Goal: Task Accomplishment & Management: Complete application form

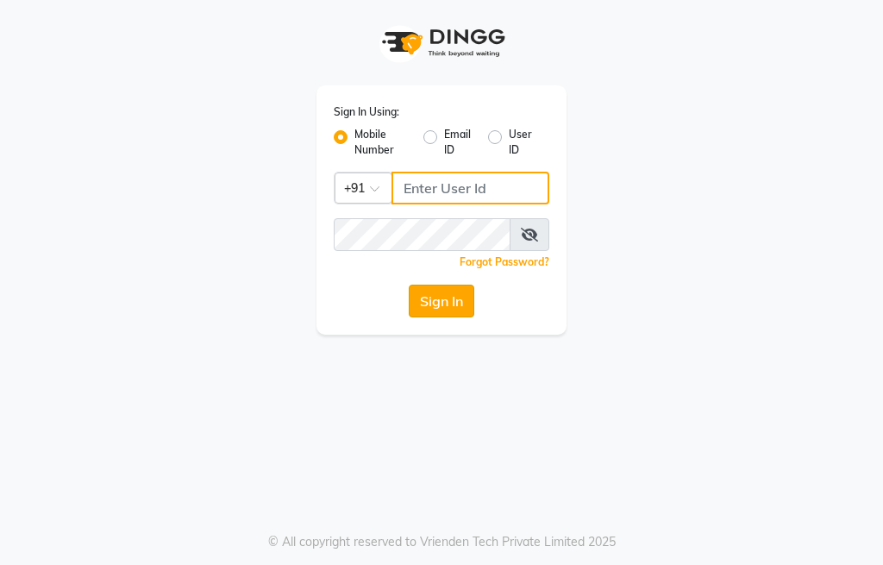
type input "9000005083"
click at [460, 305] on button "Sign In" at bounding box center [442, 301] width 66 height 33
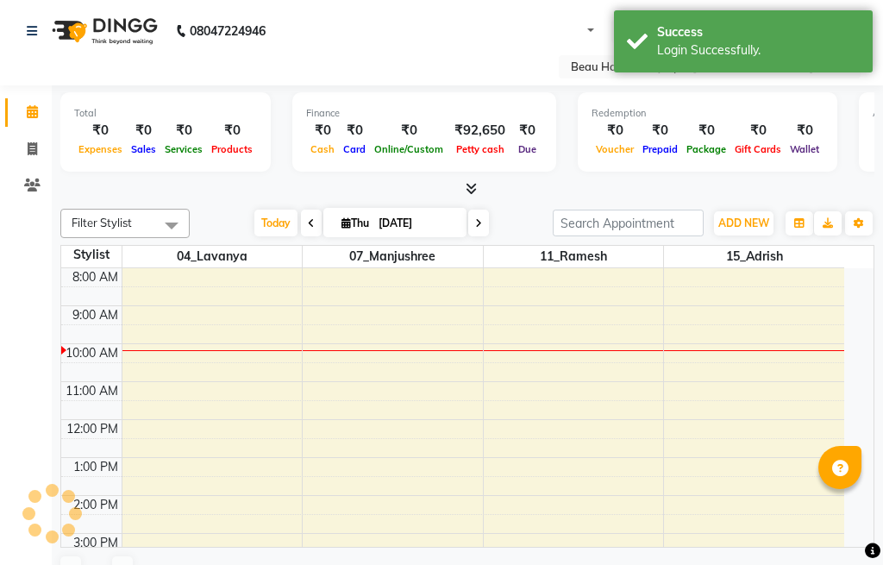
select select "en"
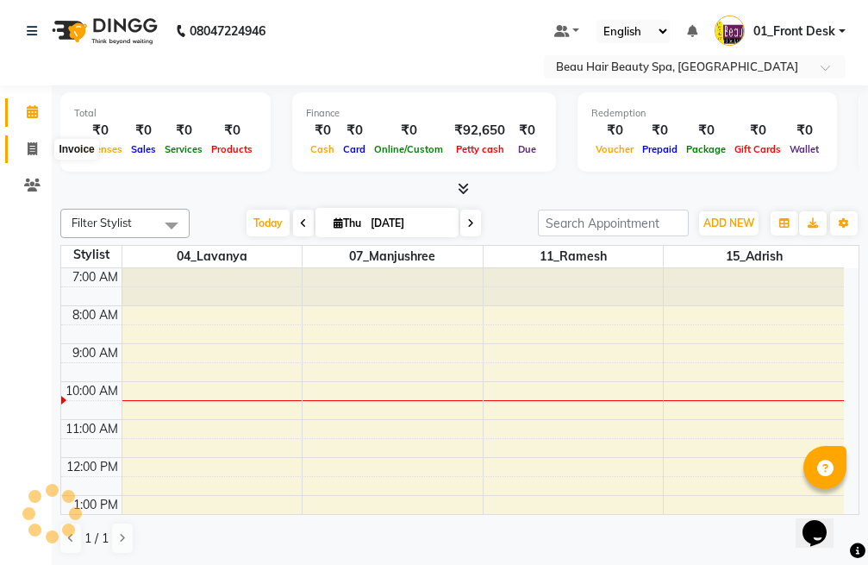
click at [28, 142] on icon at bounding box center [32, 148] width 9 height 13
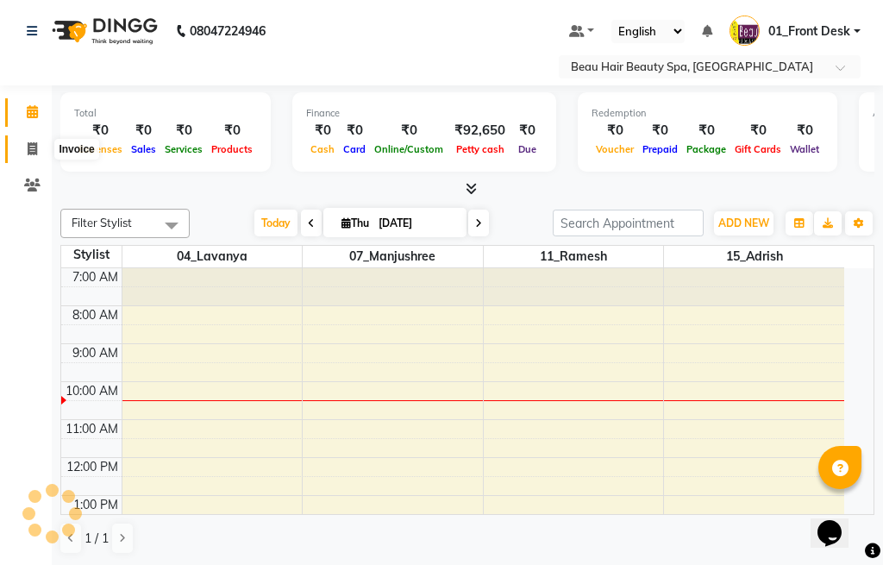
select select "service"
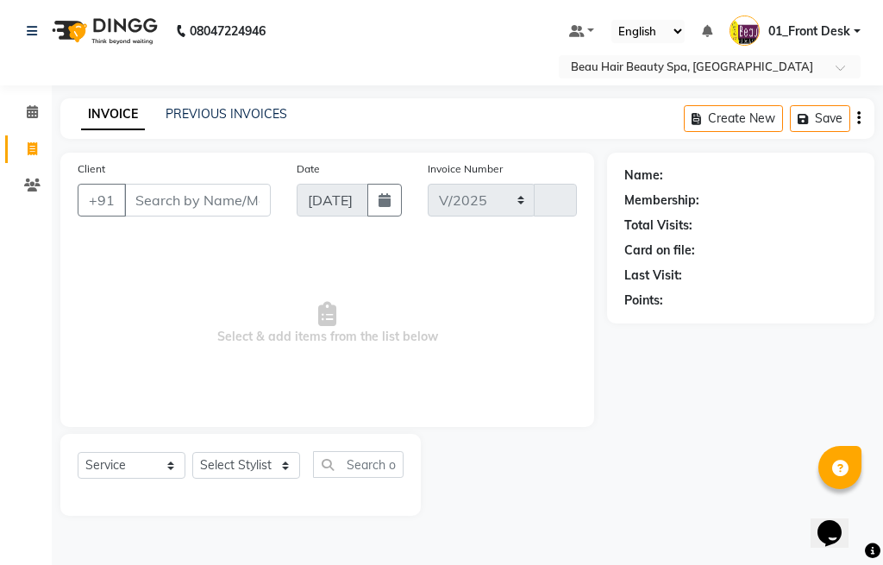
select select "3470"
type input "2021"
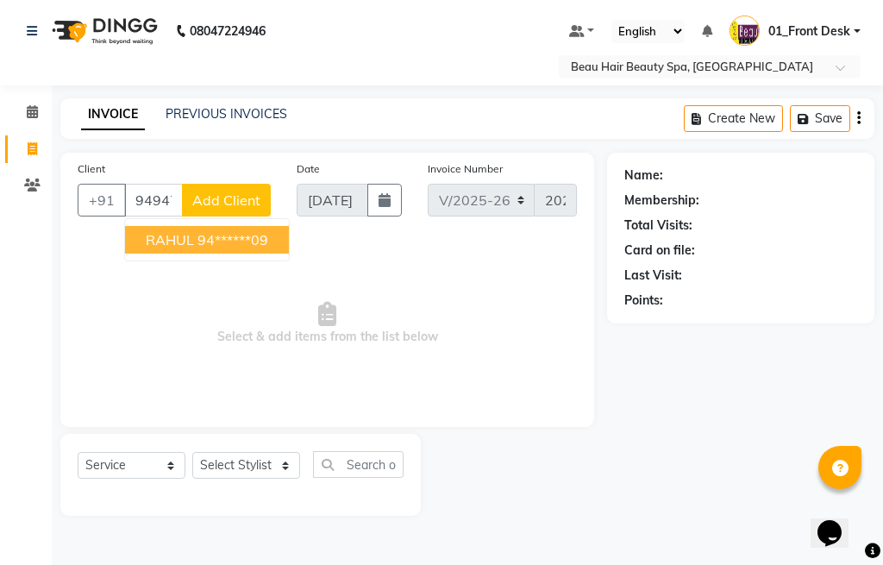
click at [279, 245] on button "RAHUL 94******09" at bounding box center [207, 240] width 164 height 28
type input "94******09"
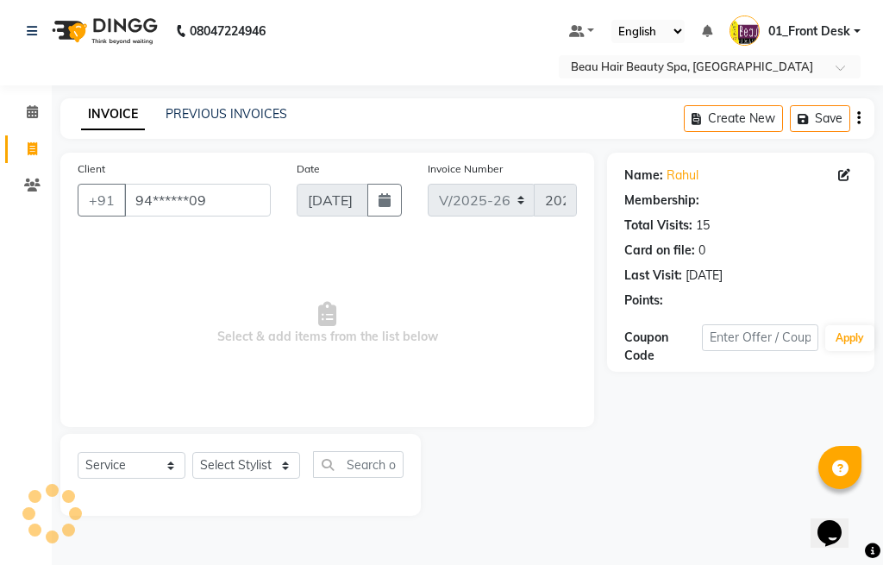
select select "1: Object"
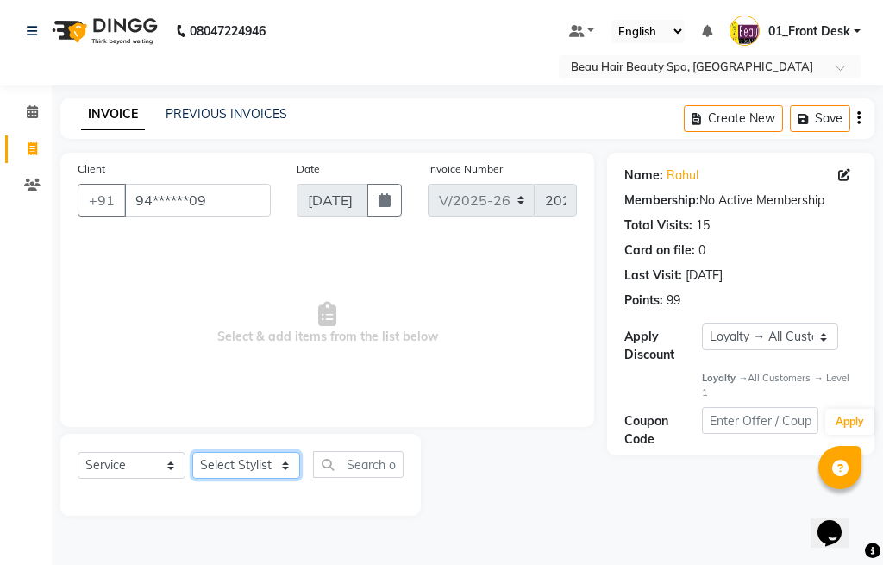
click at [211, 466] on select "Select Stylist 01_Front Desk 04_Lavanya 07_Manjushree 11_Ramesh 15_Adrish 26_Sr…" at bounding box center [246, 465] width 108 height 27
select select "15614"
click at [192, 452] on select "Select Stylist 01_Front Desk 04_Lavanya 07_Manjushree 11_Ramesh 15_Adrish 26_Sr…" at bounding box center [246, 465] width 108 height 27
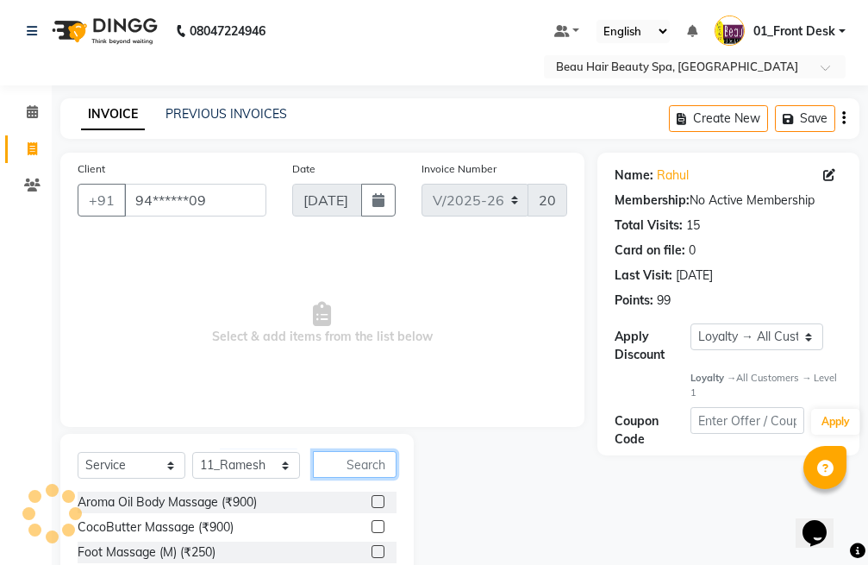
click at [390, 462] on input "text" at bounding box center [355, 464] width 84 height 27
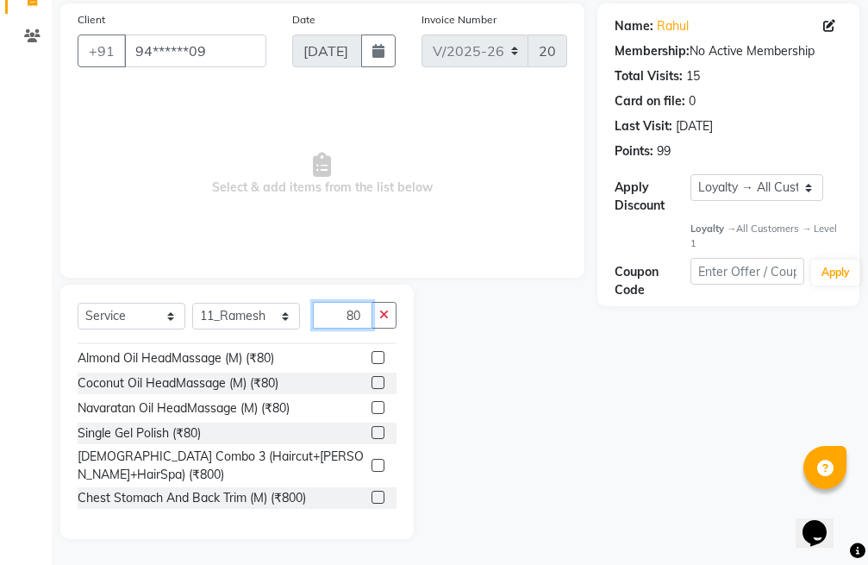
scroll to position [172, 0]
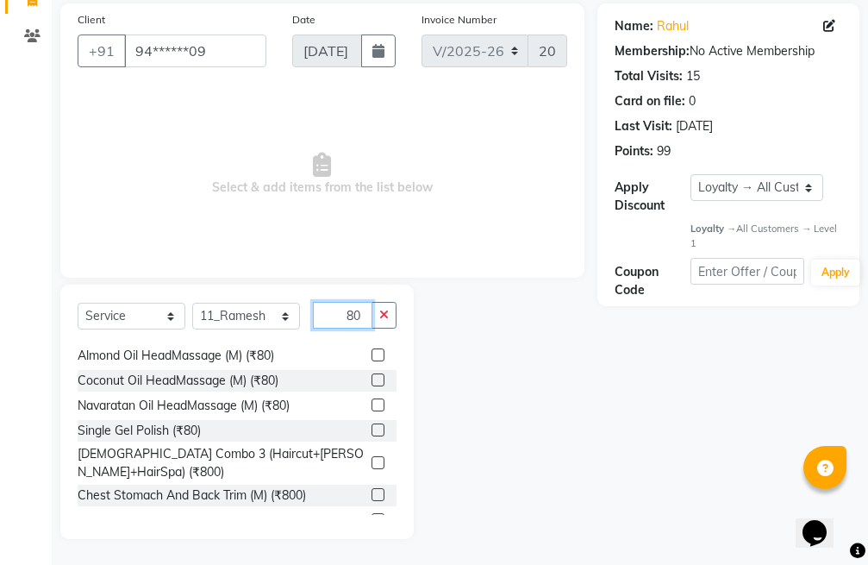
type input "80"
click at [372, 379] on label at bounding box center [378, 379] width 13 height 13
click at [372, 379] on input "checkbox" at bounding box center [377, 380] width 11 height 11
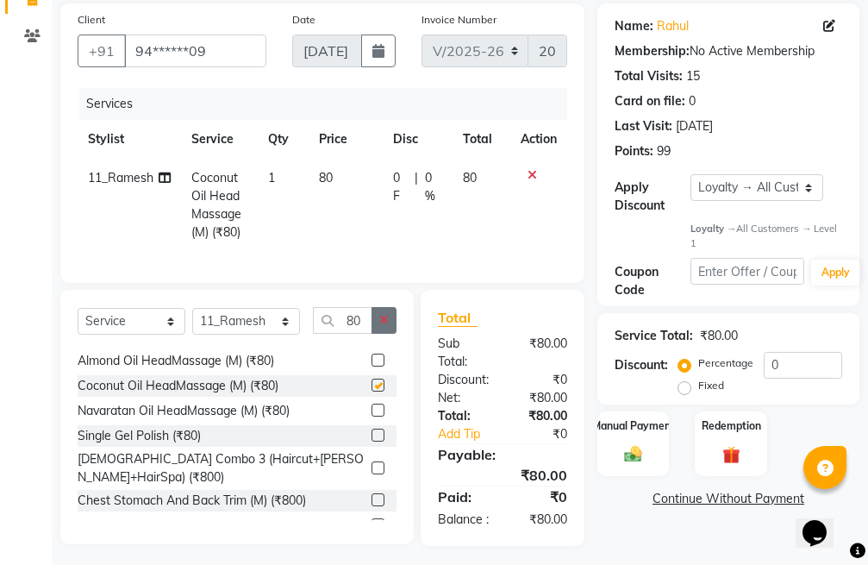
checkbox input "false"
click at [388, 326] on icon "button" at bounding box center [383, 320] width 9 height 12
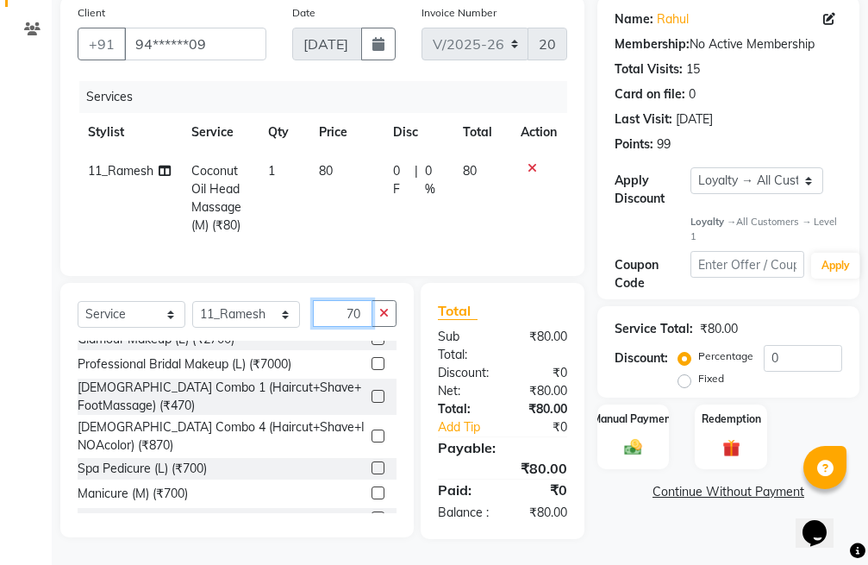
scroll to position [517, 0]
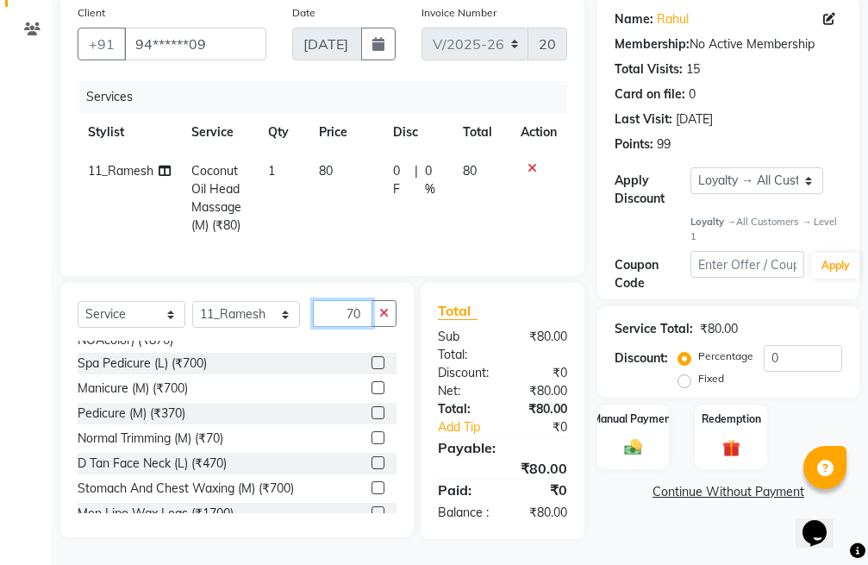
type input "70"
click at [372, 431] on label at bounding box center [378, 437] width 13 height 13
click at [372, 433] on input "checkbox" at bounding box center [377, 438] width 11 height 11
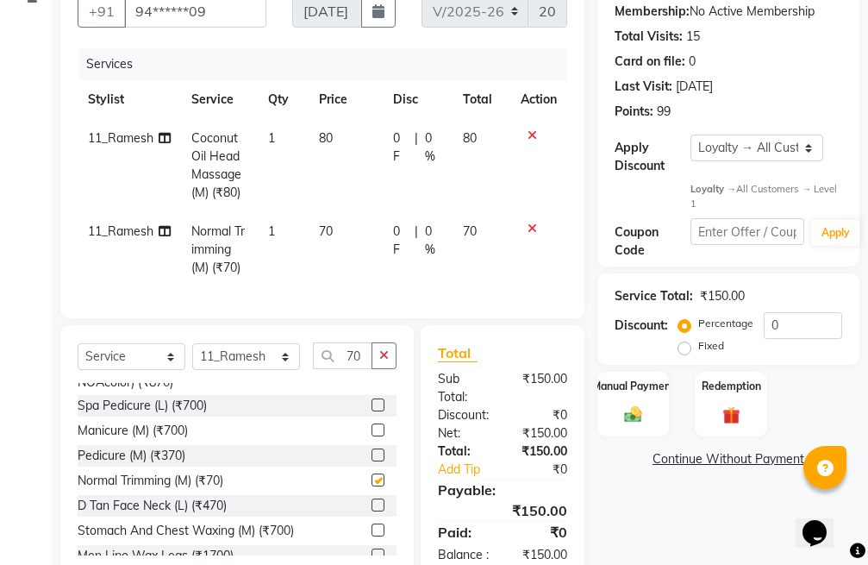
checkbox input "false"
click at [383, 361] on icon "button" at bounding box center [383, 355] width 9 height 12
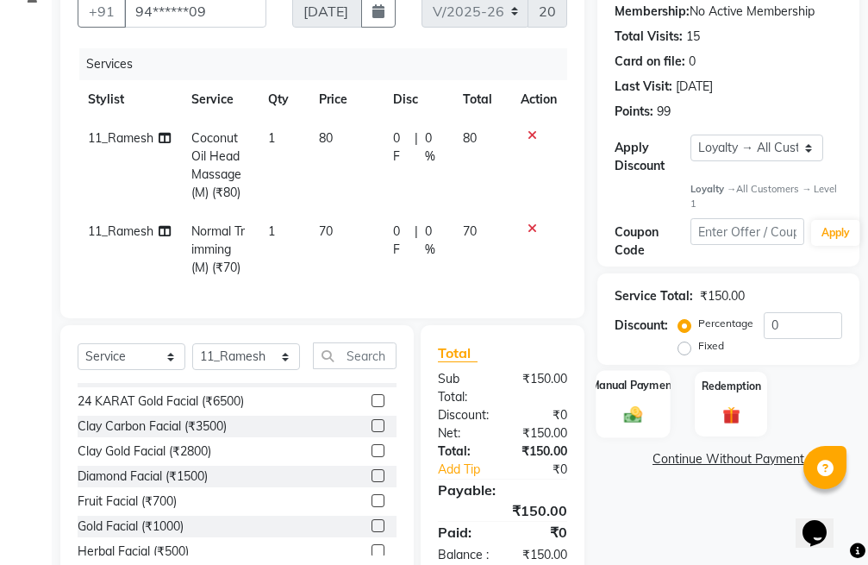
click at [647, 404] on div "Manual Payment" at bounding box center [633, 404] width 75 height 67
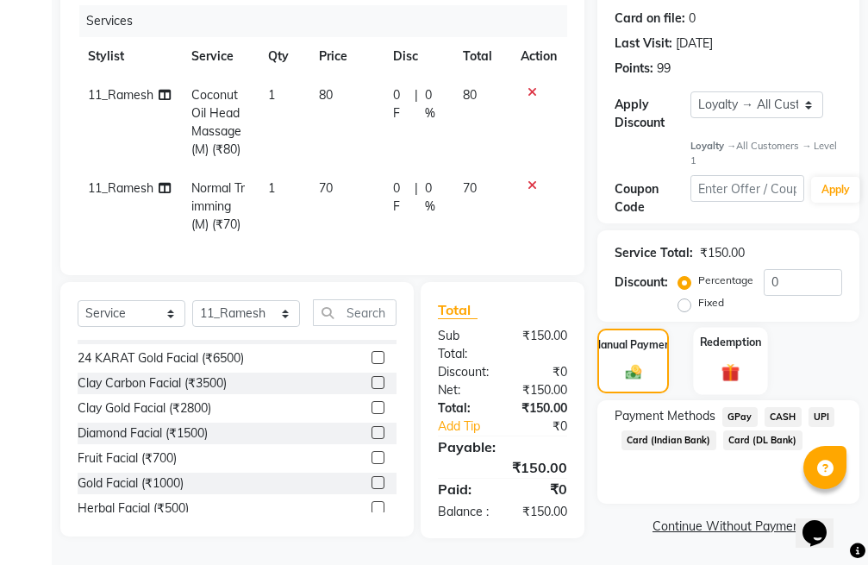
scroll to position [264, 0]
click at [829, 407] on span "UPI" at bounding box center [822, 417] width 27 height 20
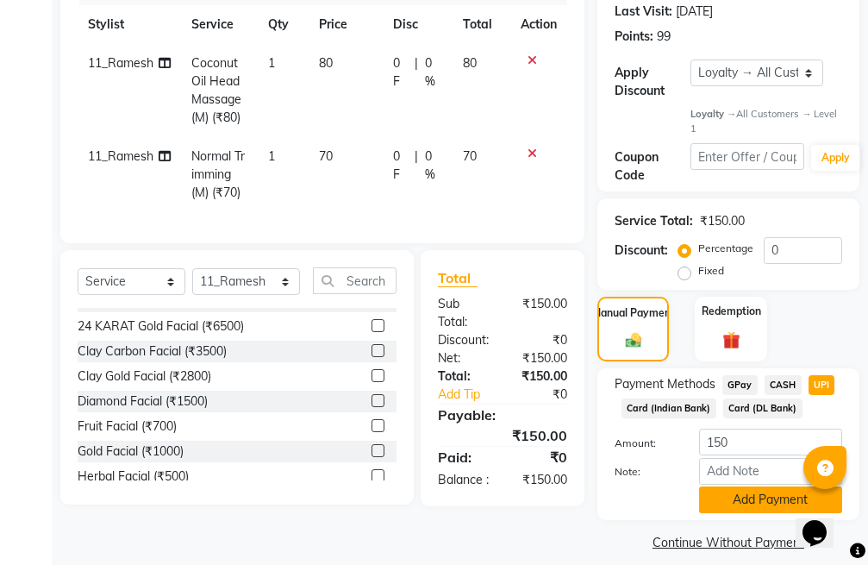
click at [755, 505] on button "Add Payment" at bounding box center [770, 499] width 143 height 27
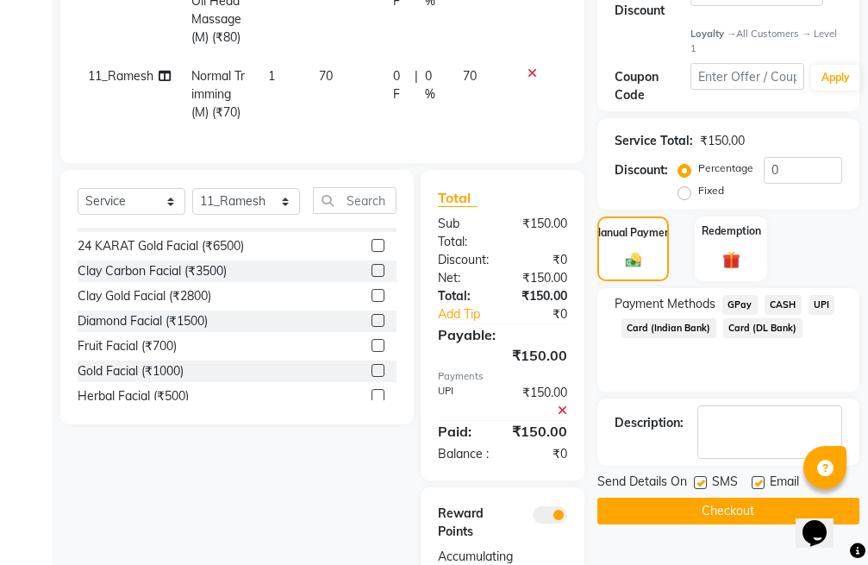
scroll to position [457, 0]
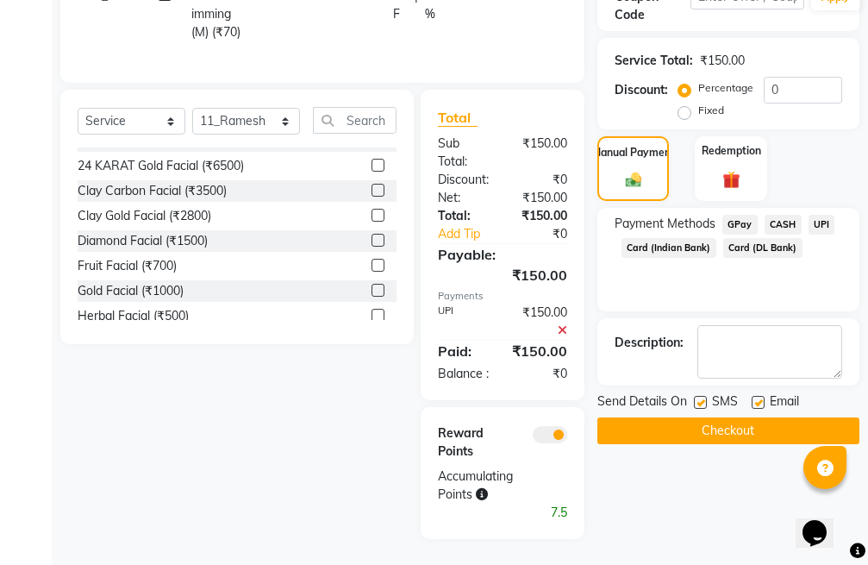
click at [748, 417] on button "Checkout" at bounding box center [728, 430] width 262 height 27
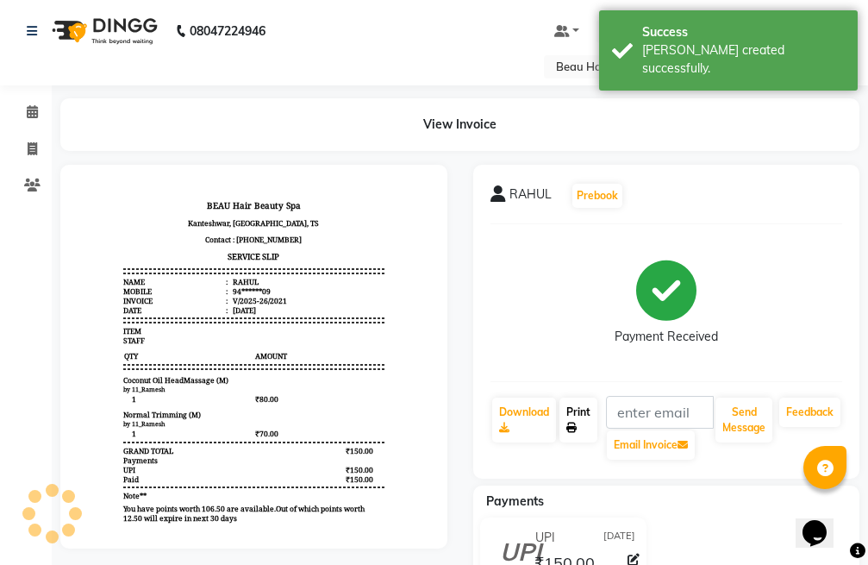
click at [576, 421] on link "Print" at bounding box center [579, 419] width 38 height 45
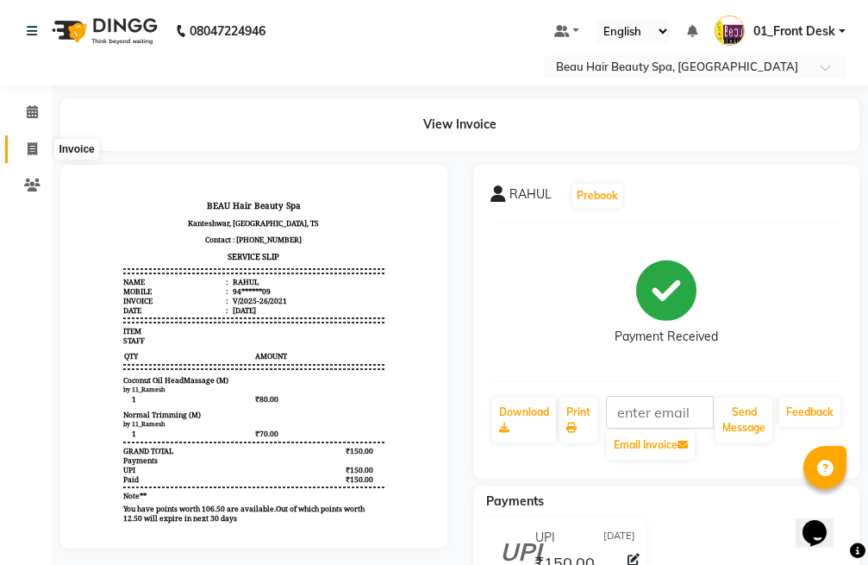
click at [29, 147] on icon at bounding box center [32, 148] width 9 height 13
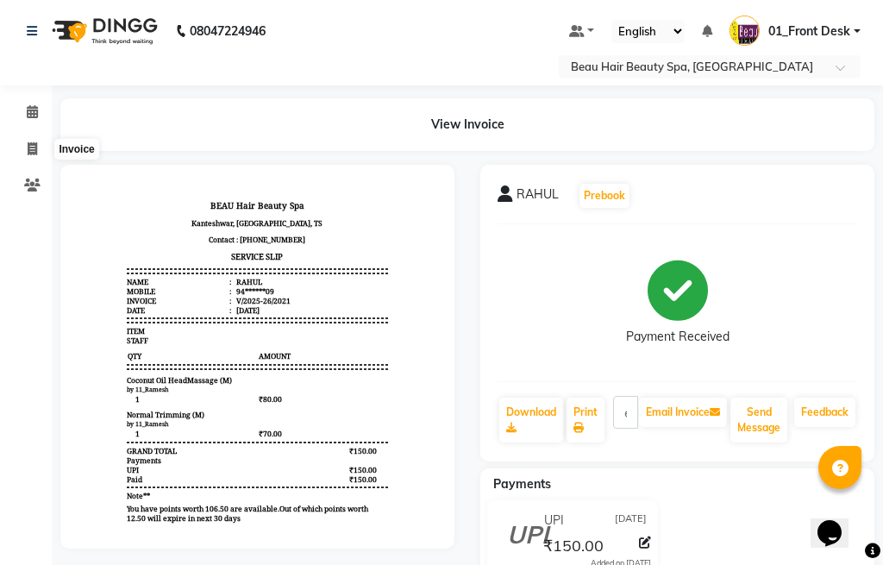
select select "service"
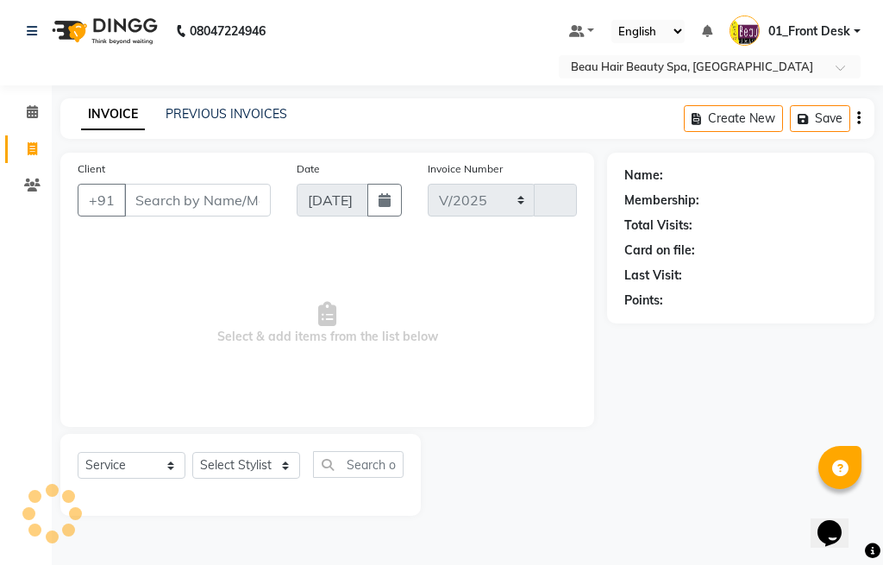
select select "3470"
type input "2022"
click at [197, 193] on input "Client" at bounding box center [197, 200] width 147 height 33
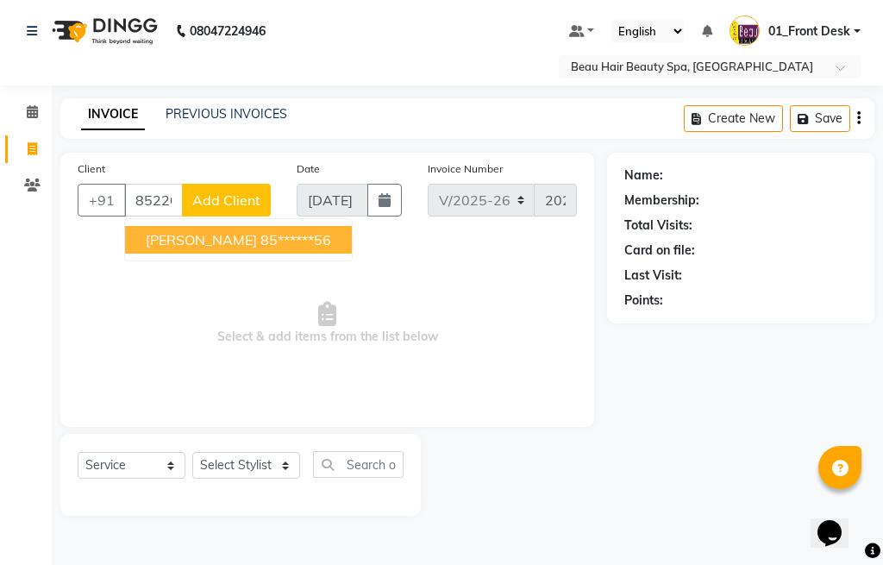
click at [264, 236] on ngb-highlight "85******56" at bounding box center [295, 239] width 71 height 17
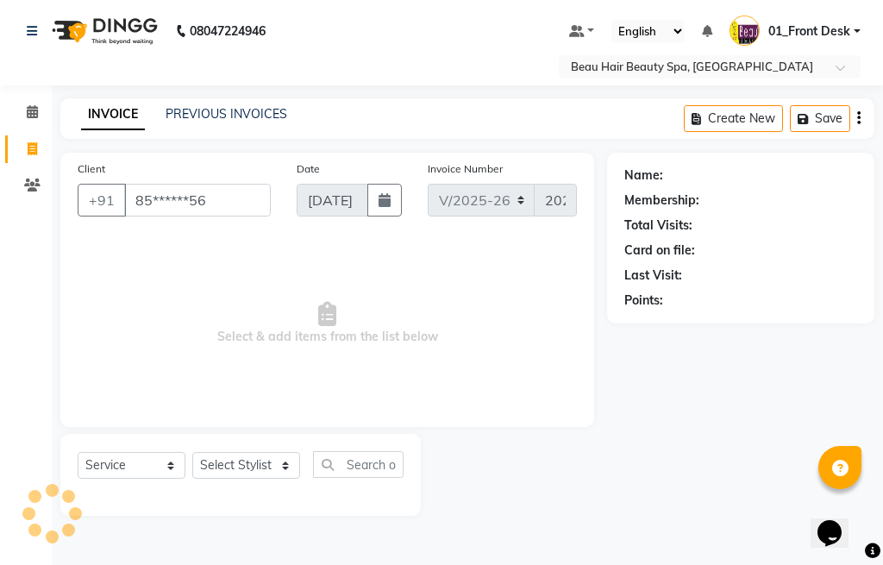
type input "85******56"
select select "1: Object"
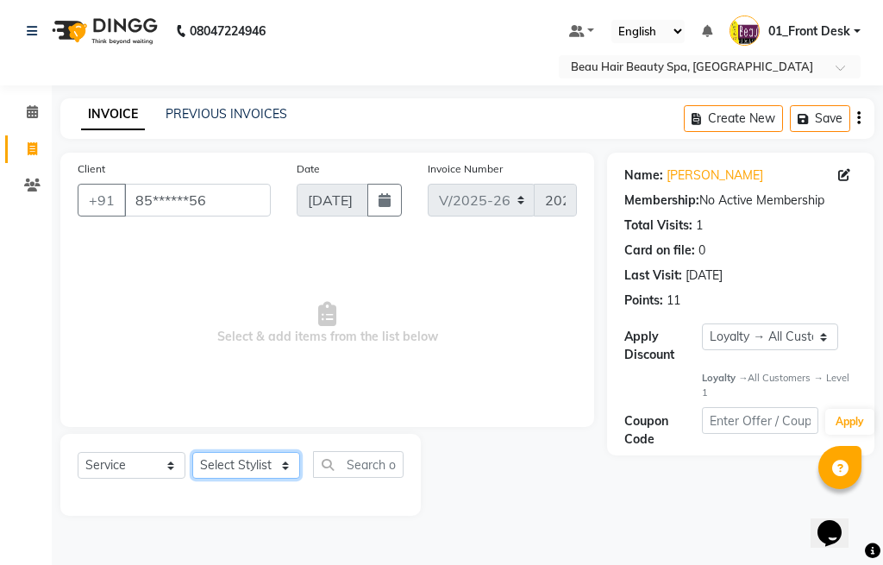
click at [237, 472] on select "Select Stylist 01_Front Desk 04_Lavanya 07_Manjushree 11_Ramesh 15_Adrish 26_Sr…" at bounding box center [246, 465] width 108 height 27
select select "15614"
click at [192, 452] on select "Select Stylist 01_Front Desk 04_Lavanya 07_Manjushree 11_Ramesh 15_Adrish 26_Sr…" at bounding box center [246, 465] width 108 height 27
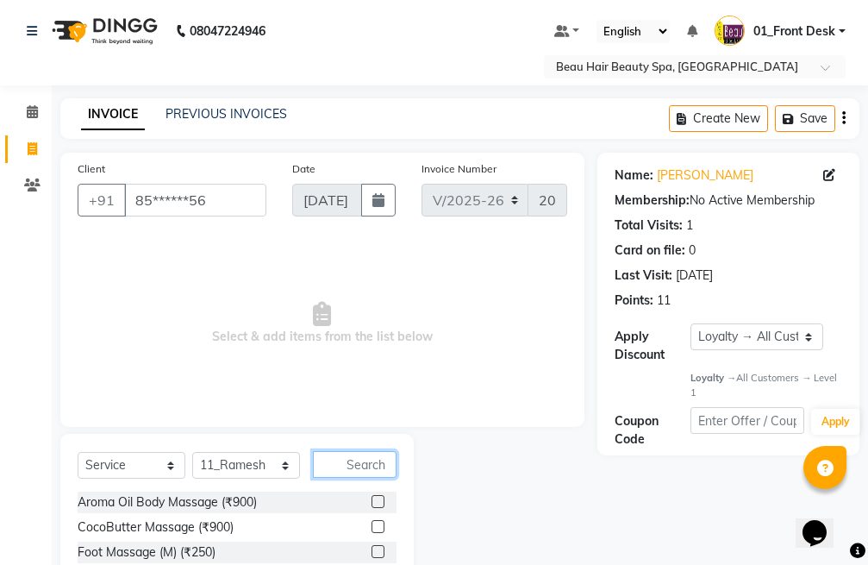
click at [358, 464] on input "text" at bounding box center [355, 464] width 84 height 27
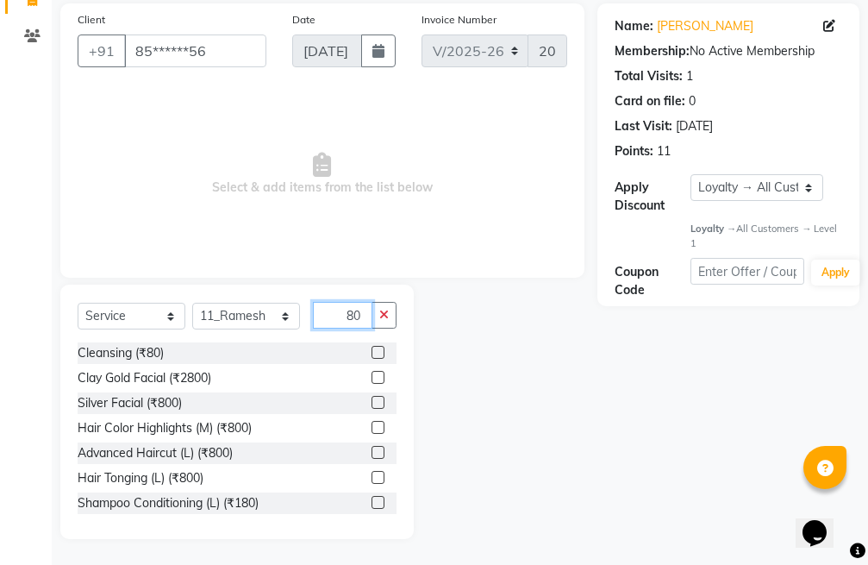
scroll to position [86, 0]
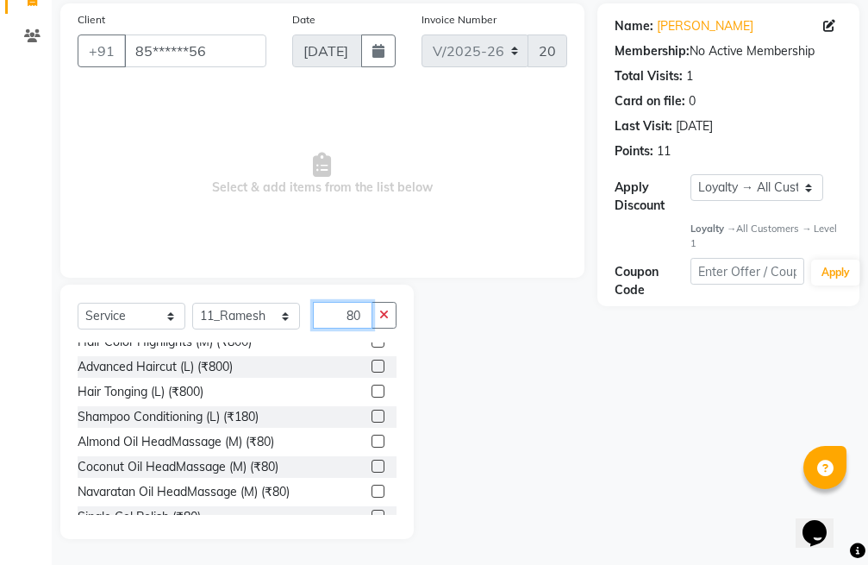
type input "80"
click at [372, 490] on label at bounding box center [378, 491] width 13 height 13
click at [372, 490] on input "checkbox" at bounding box center [377, 491] width 11 height 11
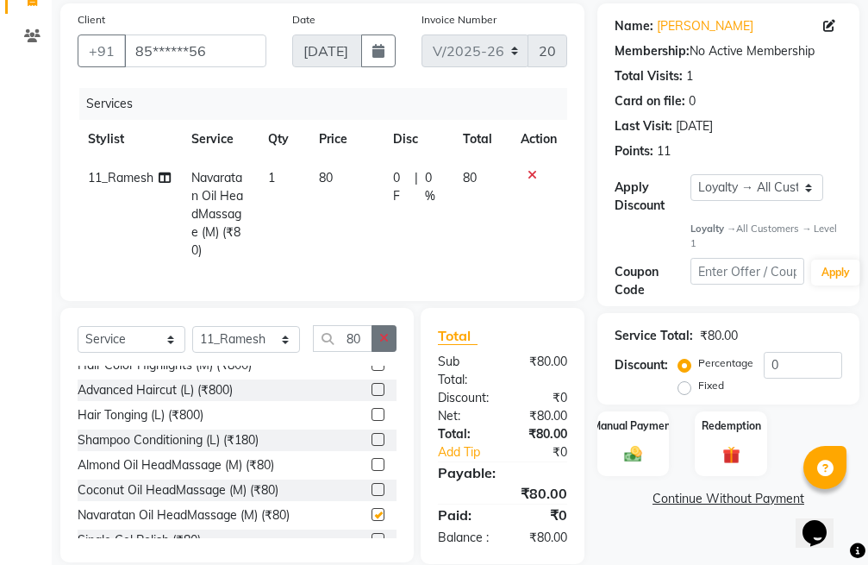
checkbox input "false"
click at [384, 344] on icon "button" at bounding box center [383, 338] width 9 height 12
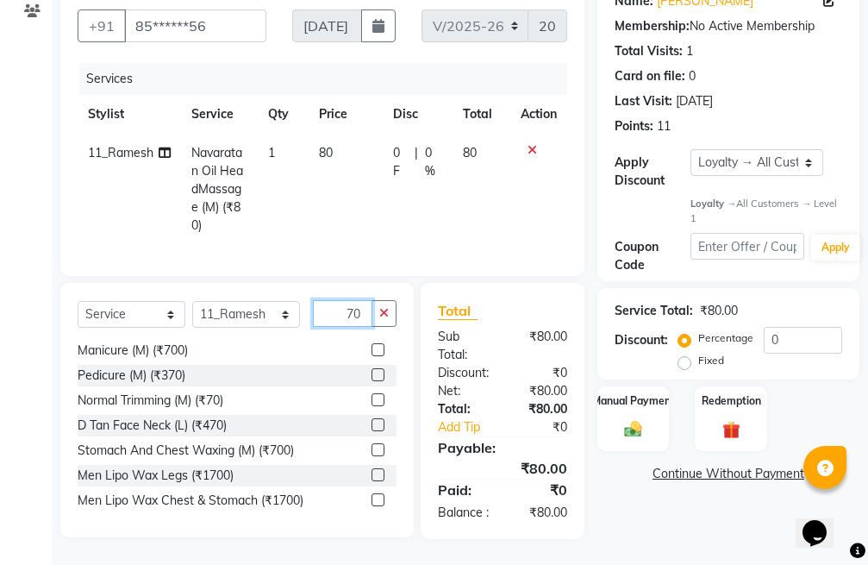
scroll to position [582, 0]
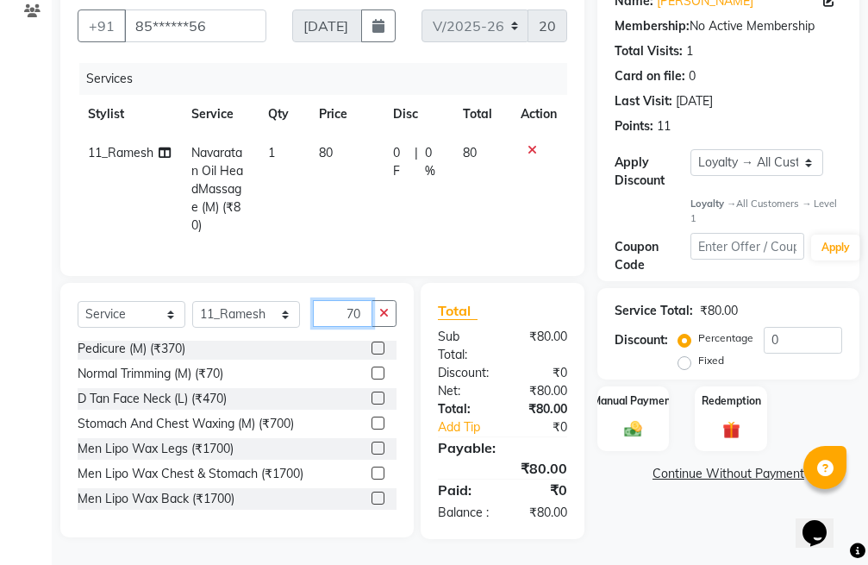
type input "70"
click at [372, 366] on label at bounding box center [378, 372] width 13 height 13
click at [372, 368] on input "checkbox" at bounding box center [377, 373] width 11 height 11
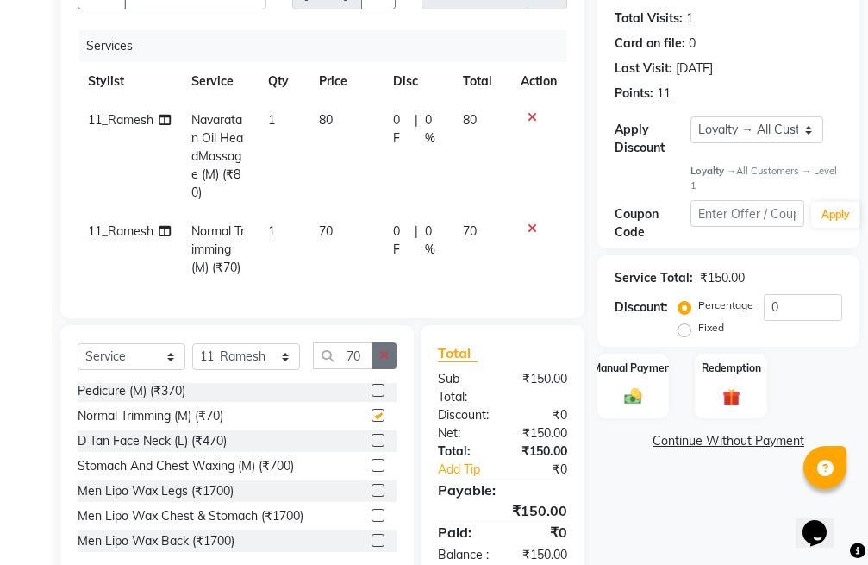
checkbox input "false"
click at [385, 361] on icon "button" at bounding box center [383, 355] width 9 height 12
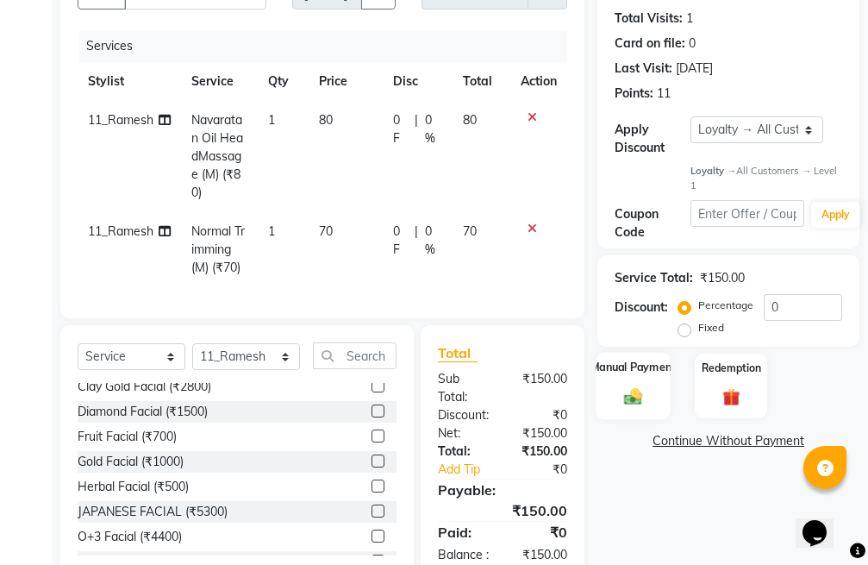
click at [643, 385] on div "Manual Payment" at bounding box center [633, 386] width 75 height 67
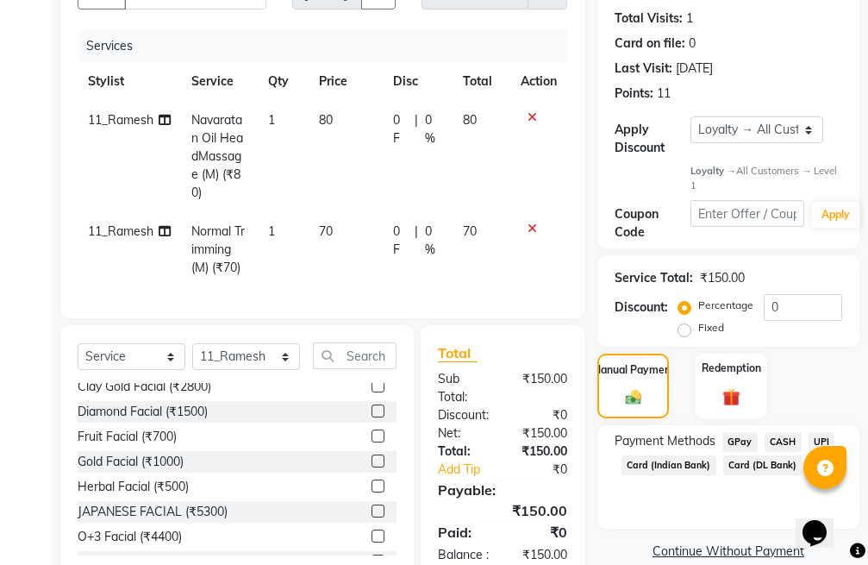
click at [823, 438] on span "UPI" at bounding box center [822, 442] width 27 height 20
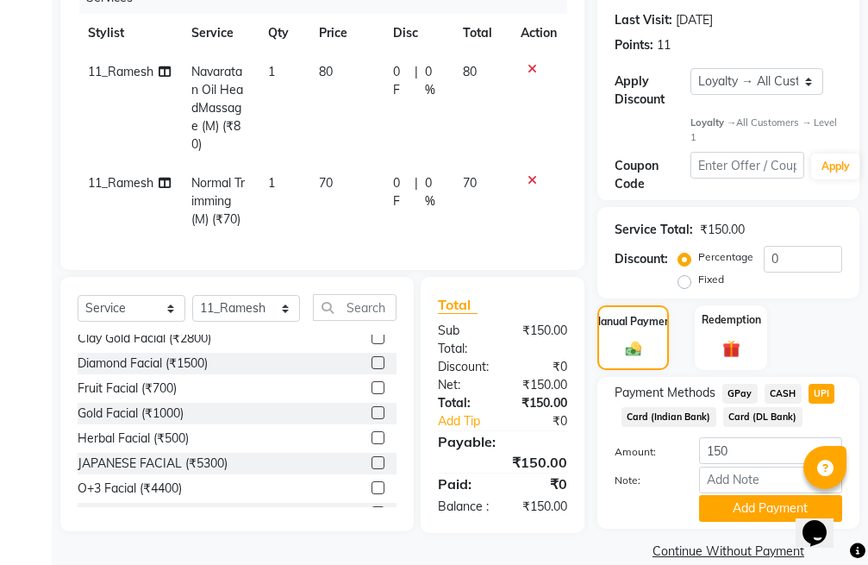
scroll to position [282, 0]
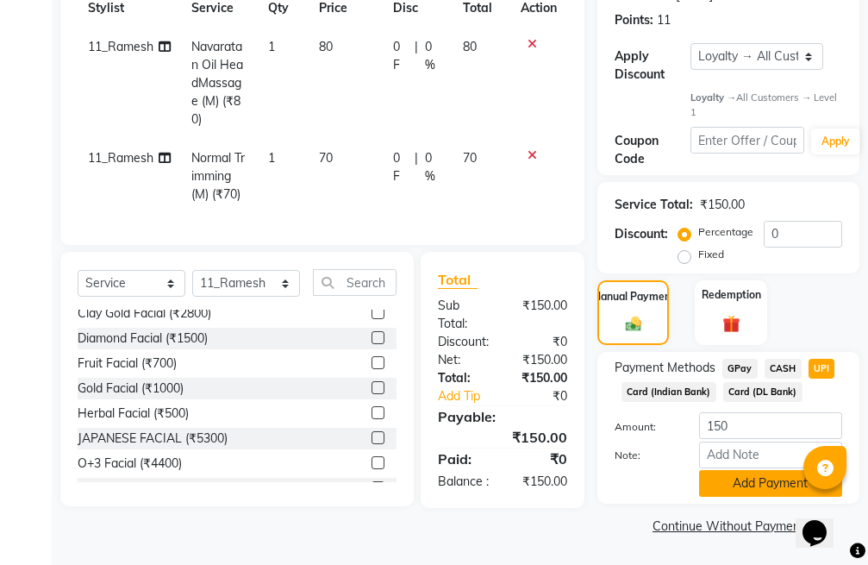
click at [757, 479] on button "Add Payment" at bounding box center [770, 483] width 143 height 27
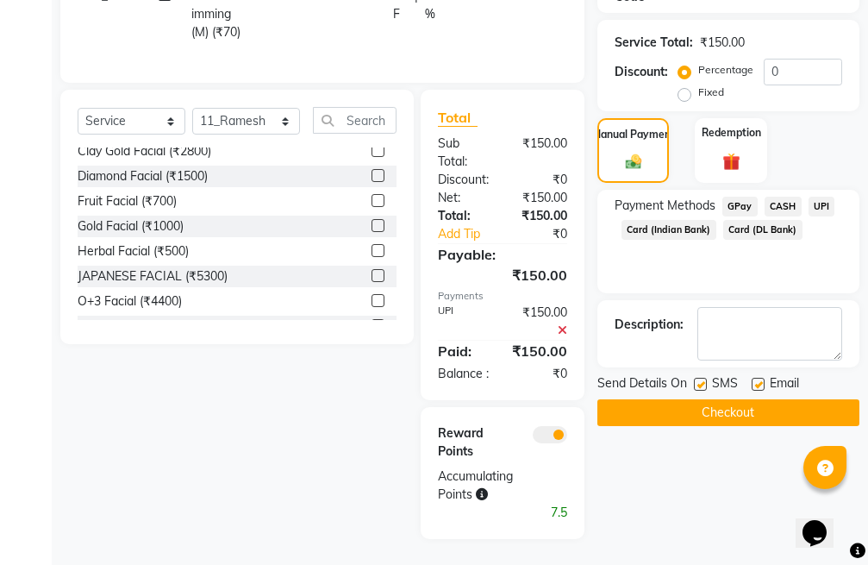
scroll to position [475, 0]
click at [738, 399] on button "Checkout" at bounding box center [728, 412] width 262 height 27
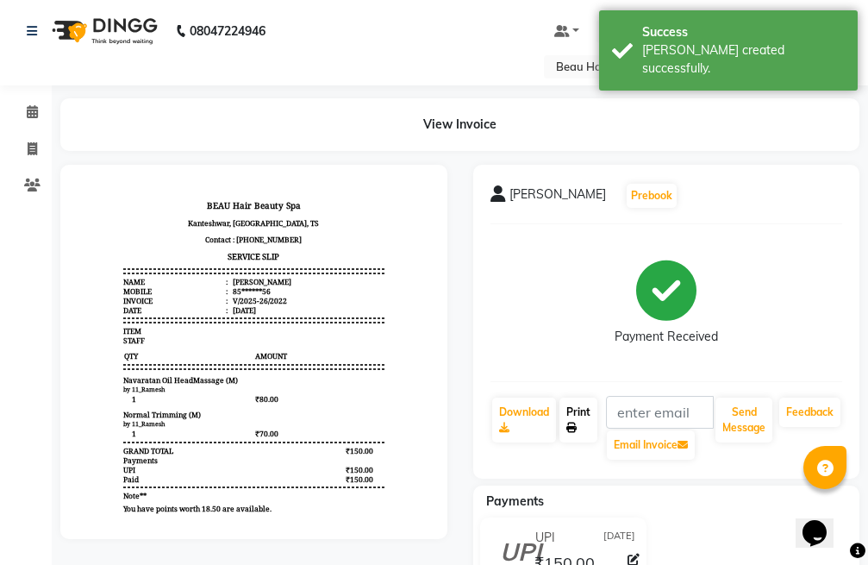
click at [582, 416] on link "Print" at bounding box center [579, 419] width 38 height 45
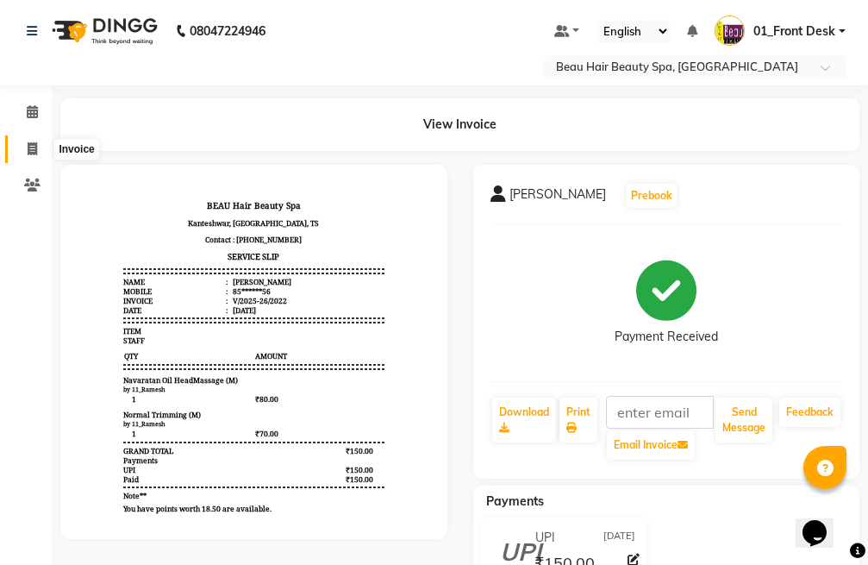
click at [21, 149] on span at bounding box center [32, 150] width 30 height 20
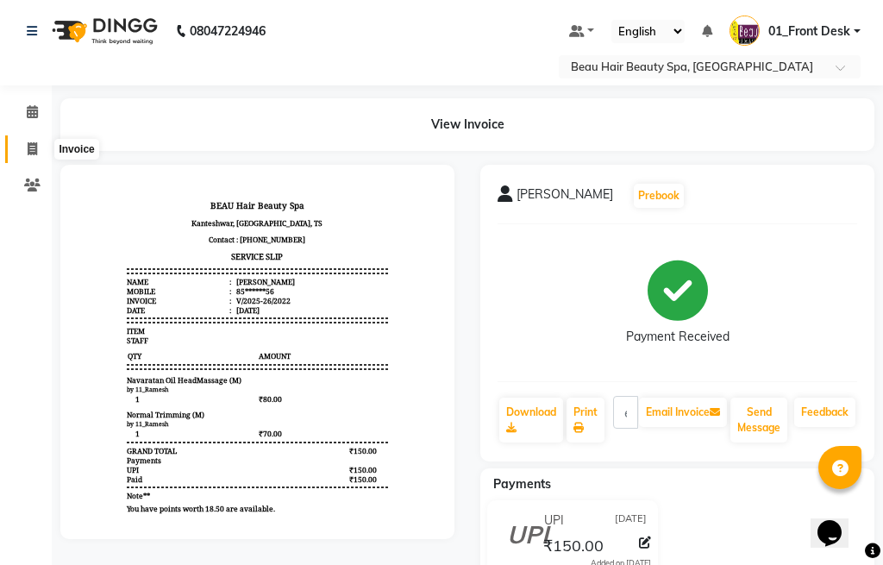
select select "service"
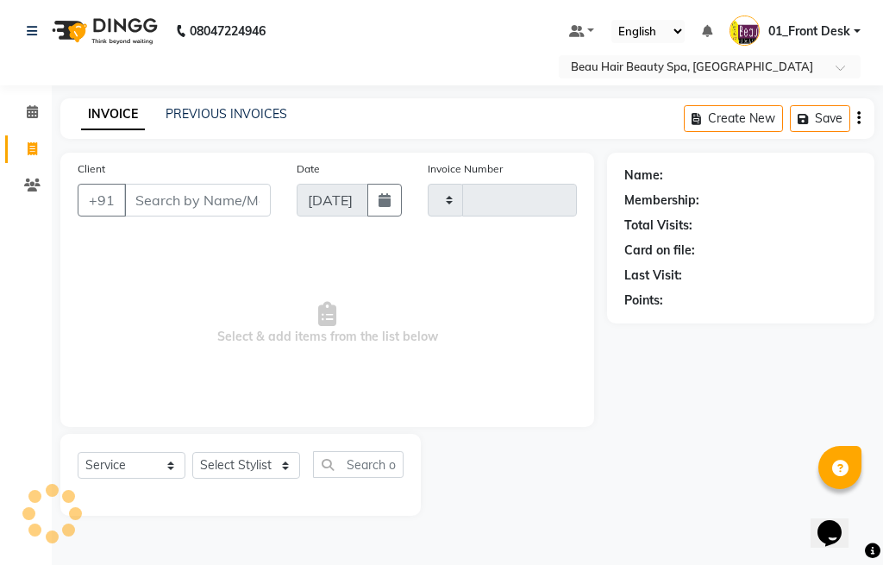
type input "2023"
select select "3470"
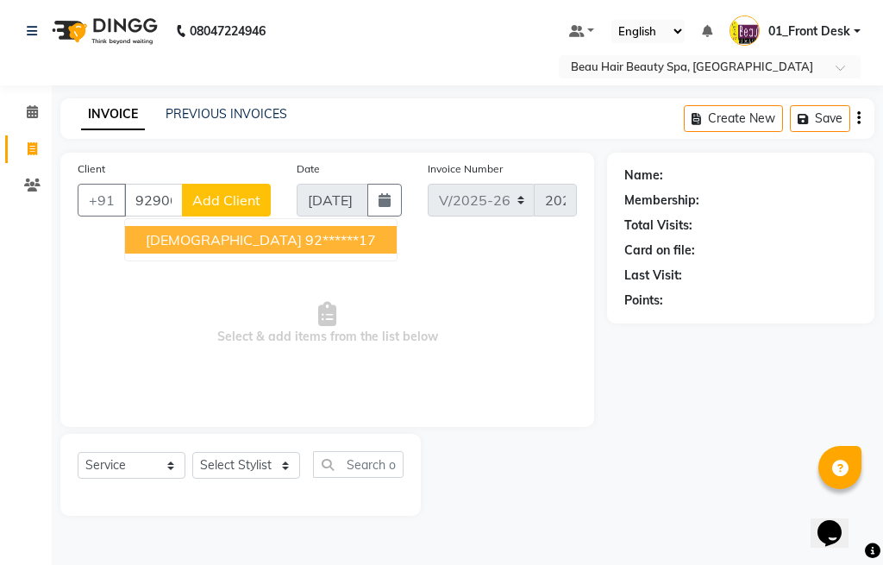
click at [291, 235] on button "[DEMOGRAPHIC_DATA] 92******17" at bounding box center [261, 240] width 272 height 28
type input "92******17"
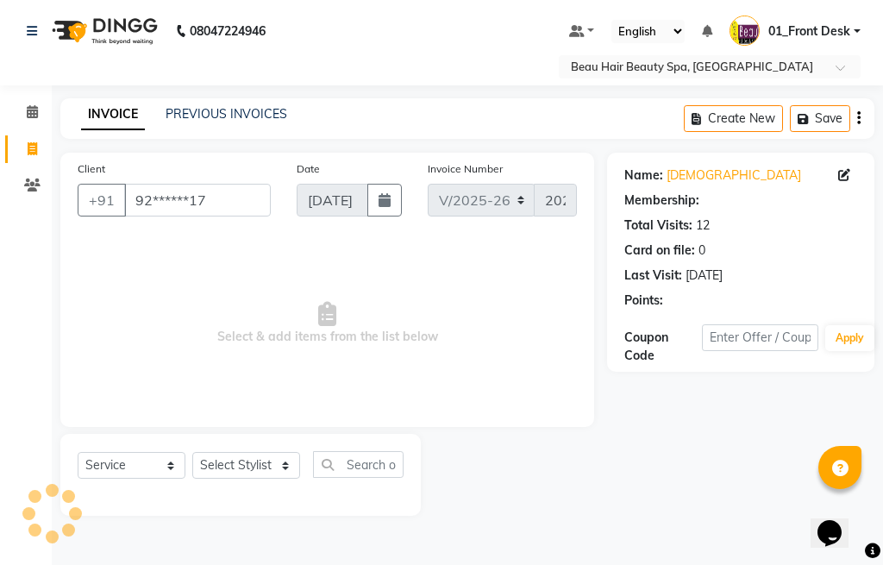
select select "1: Object"
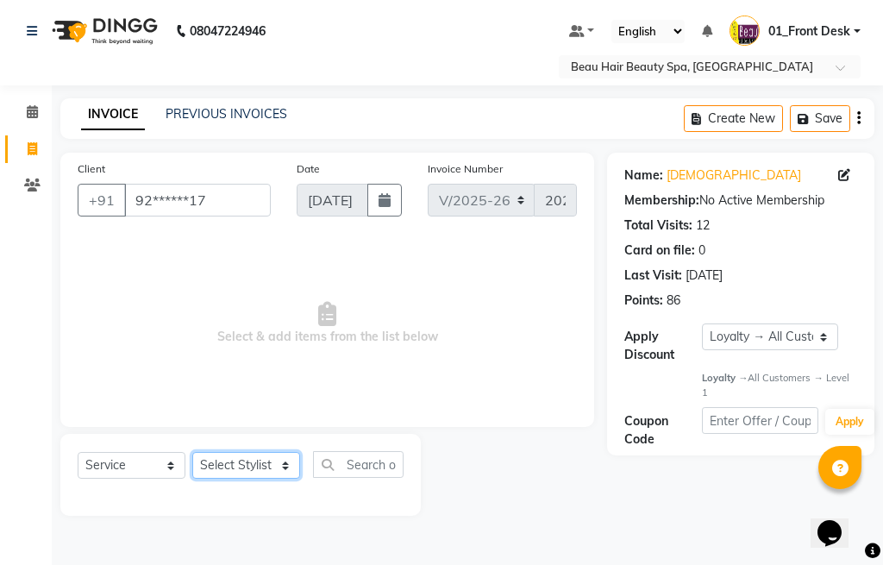
click at [248, 472] on select "Select Stylist 01_Front Desk 04_Lavanya 07_Manjushree 11_Ramesh 15_Adrish 26_Sr…" at bounding box center [246, 465] width 108 height 27
select select "15614"
click at [192, 452] on select "Select Stylist 01_Front Desk 04_Lavanya 07_Manjushree 11_Ramesh 15_Adrish 26_Sr…" at bounding box center [246, 465] width 108 height 27
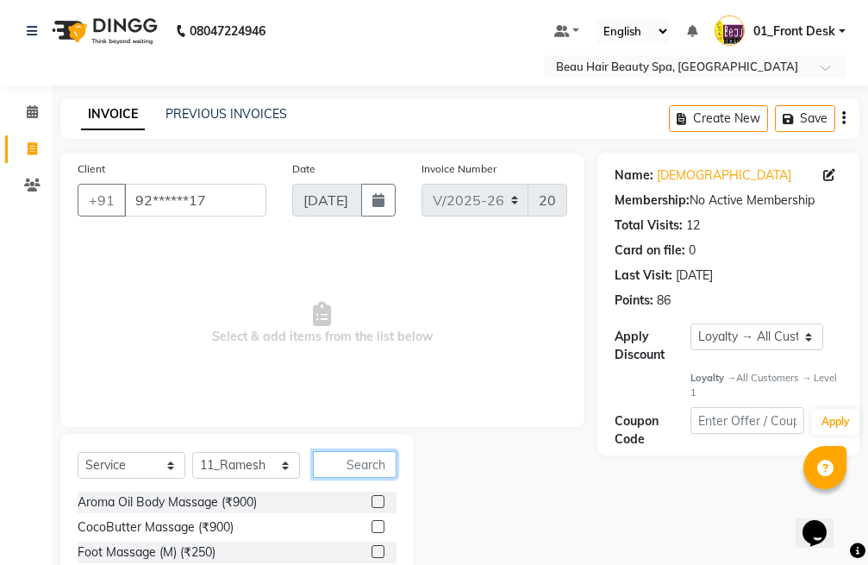
click at [373, 470] on input "text" at bounding box center [355, 464] width 84 height 27
type input "200"
click at [391, 462] on button "button" at bounding box center [384, 464] width 25 height 27
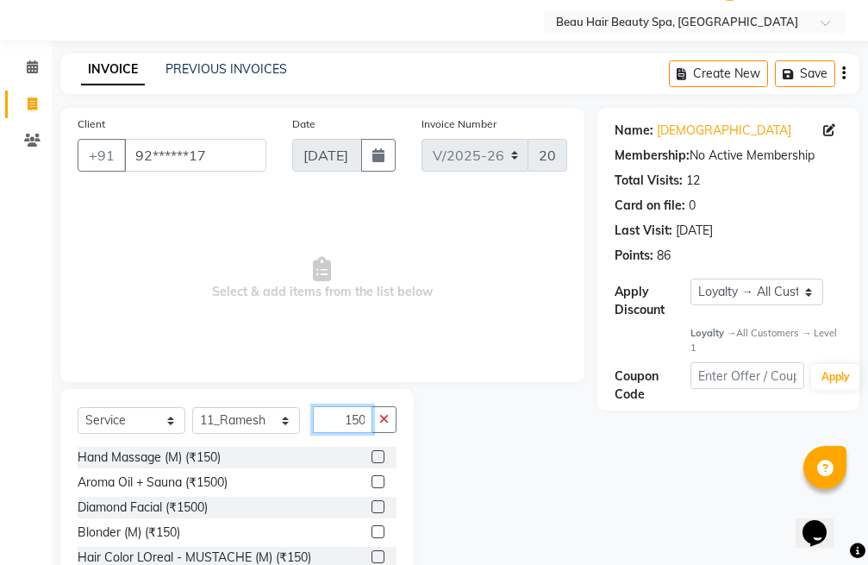
scroll to position [149, 0]
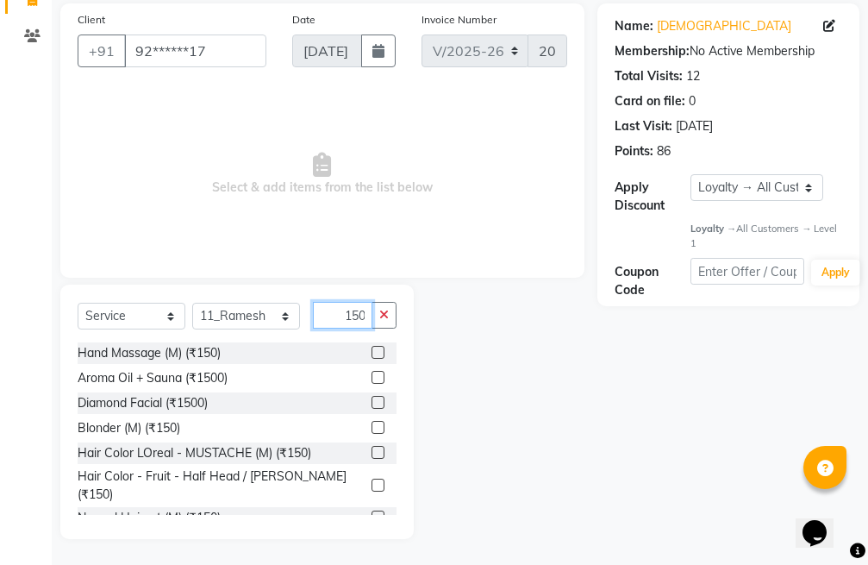
type input "150"
click at [372, 510] on label at bounding box center [378, 516] width 13 height 13
click at [372, 512] on input "checkbox" at bounding box center [377, 517] width 11 height 11
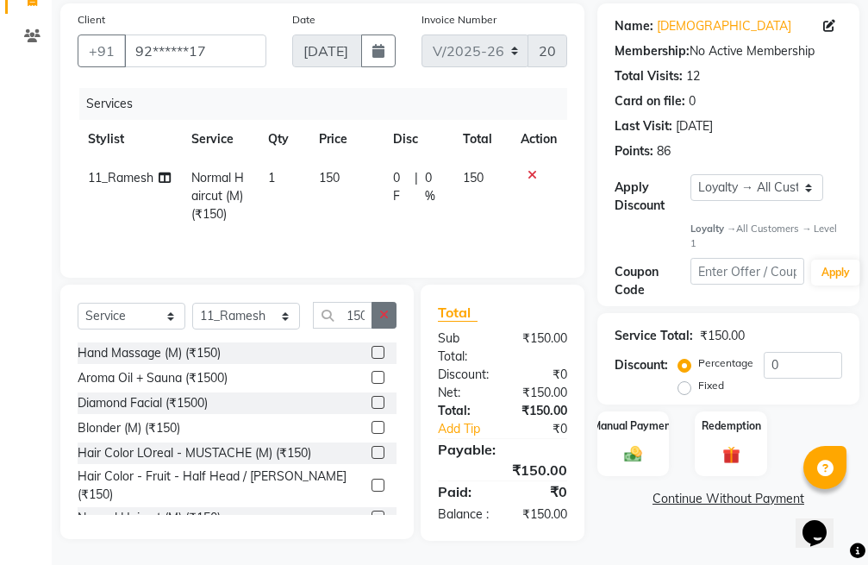
checkbox input "false"
click at [387, 314] on icon "button" at bounding box center [383, 315] width 9 height 12
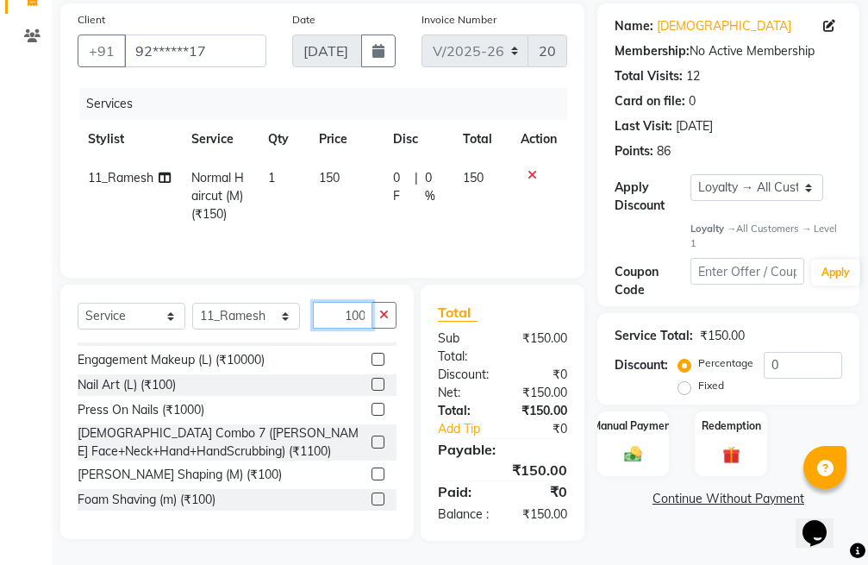
scroll to position [172, 0]
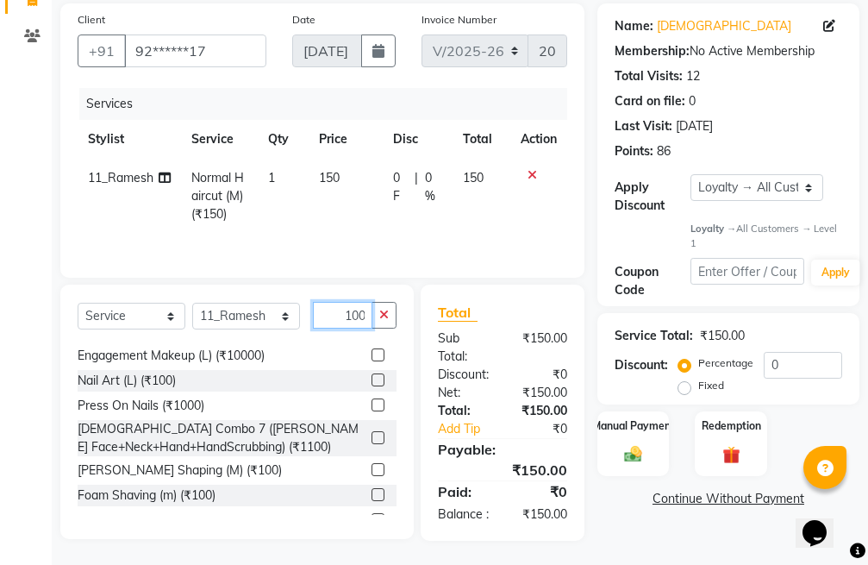
type input "100"
click at [372, 471] on label at bounding box center [378, 469] width 13 height 13
click at [372, 471] on input "checkbox" at bounding box center [377, 470] width 11 height 11
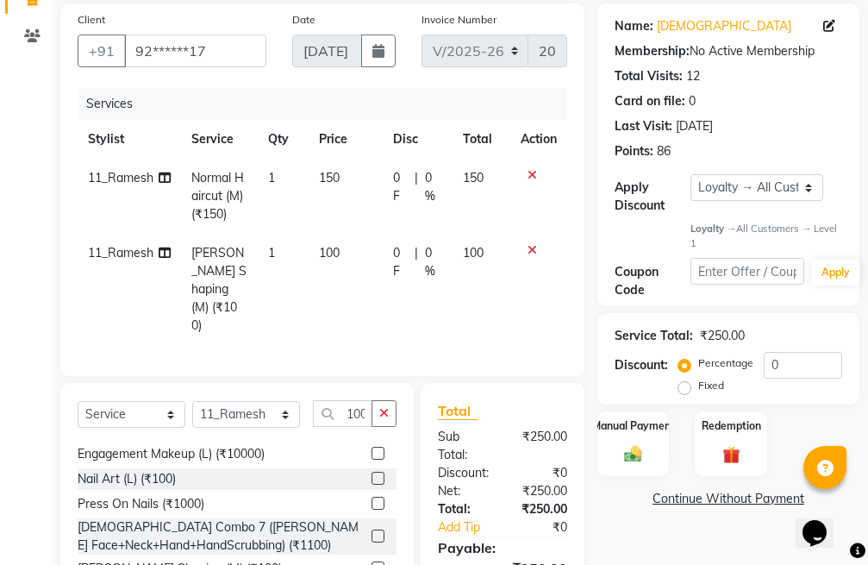
checkbox input "false"
click at [386, 407] on icon "button" at bounding box center [383, 413] width 9 height 12
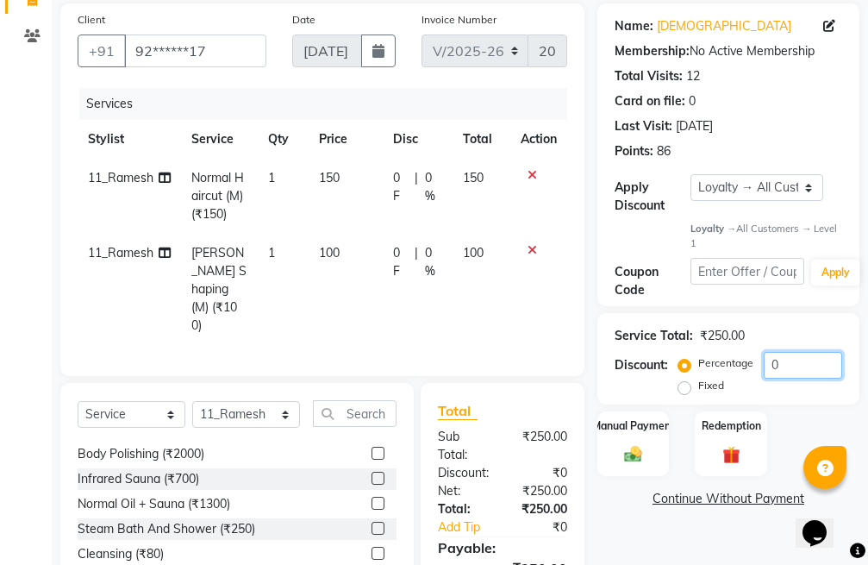
click at [828, 365] on input "0" at bounding box center [803, 365] width 78 height 27
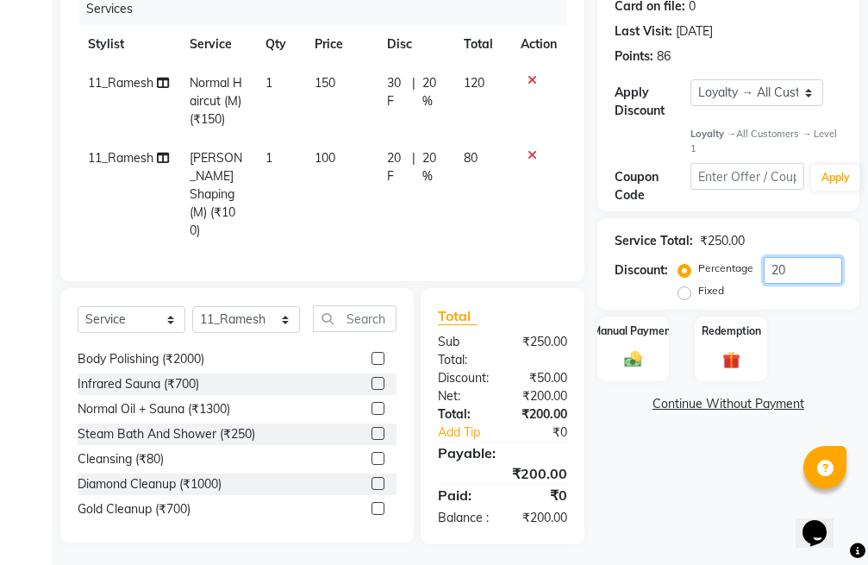
scroll to position [246, 0]
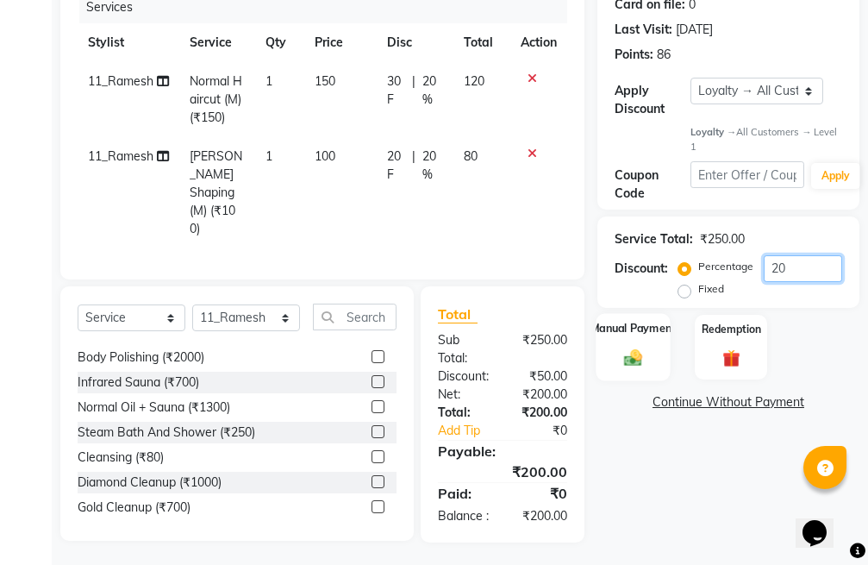
type input "20"
click at [652, 347] on div "Manual Payment" at bounding box center [633, 347] width 75 height 67
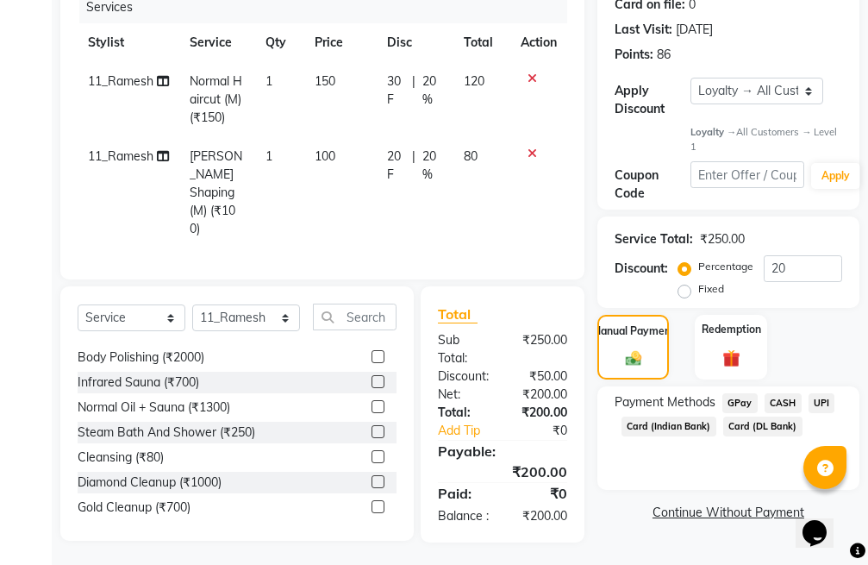
click at [791, 401] on span "CASH" at bounding box center [783, 403] width 37 height 20
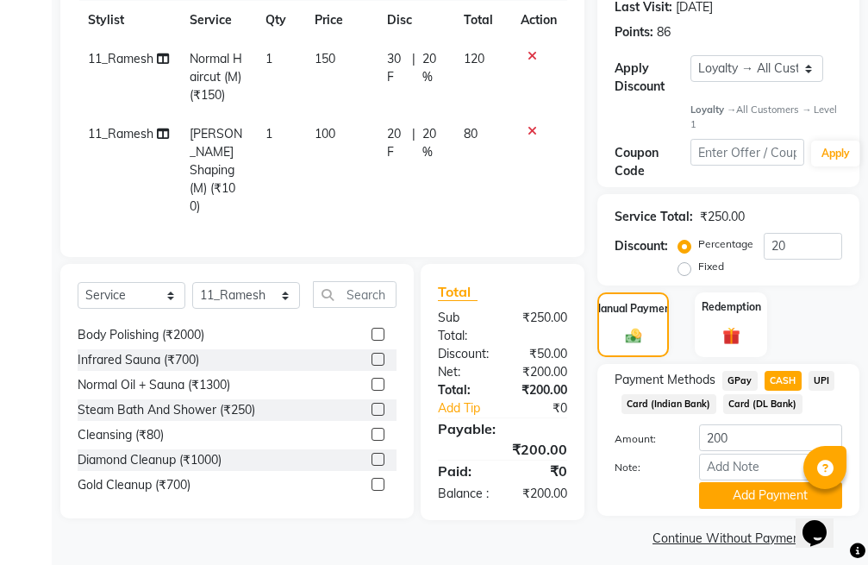
scroll to position [280, 0]
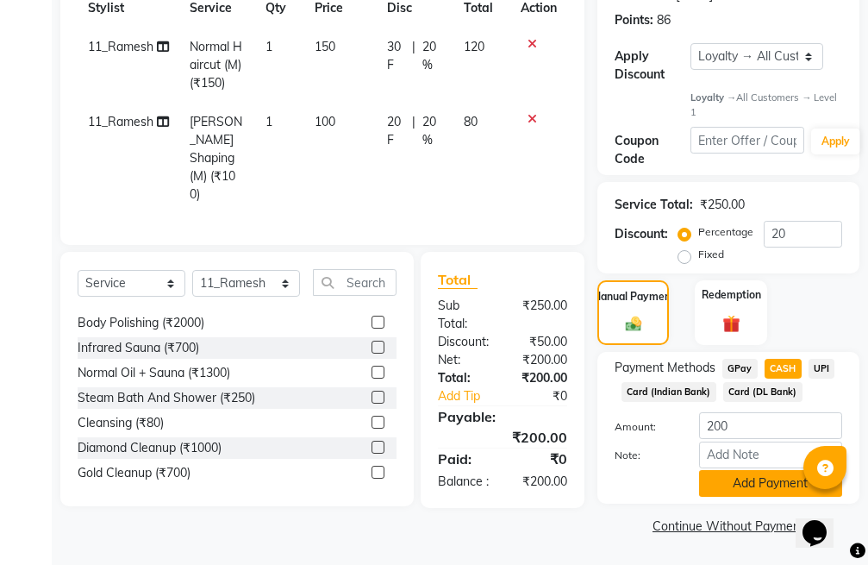
click at [782, 479] on button "Add Payment" at bounding box center [770, 483] width 143 height 27
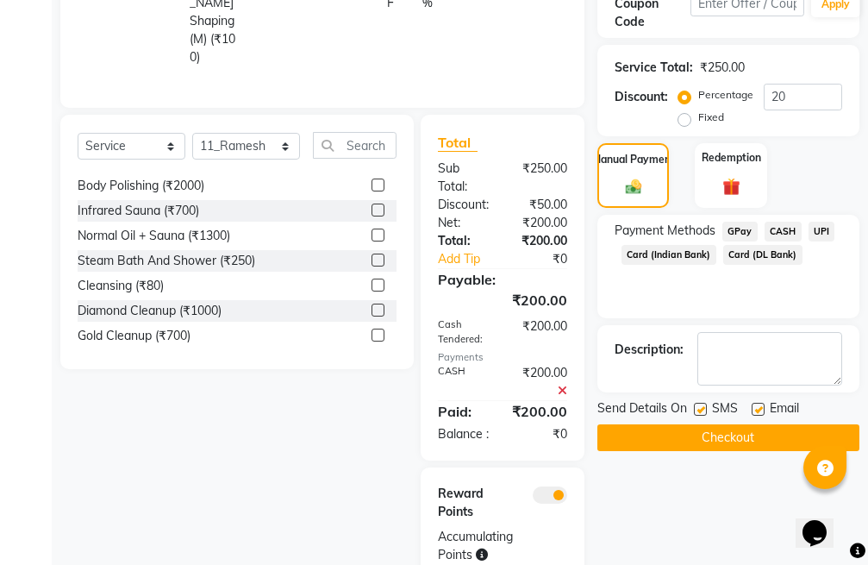
scroll to position [474, 0]
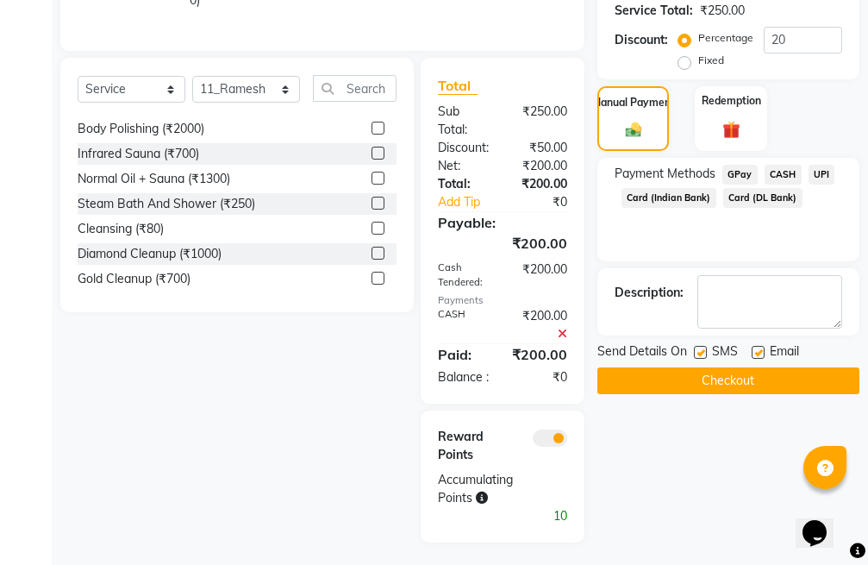
click at [746, 376] on button "Checkout" at bounding box center [728, 380] width 262 height 27
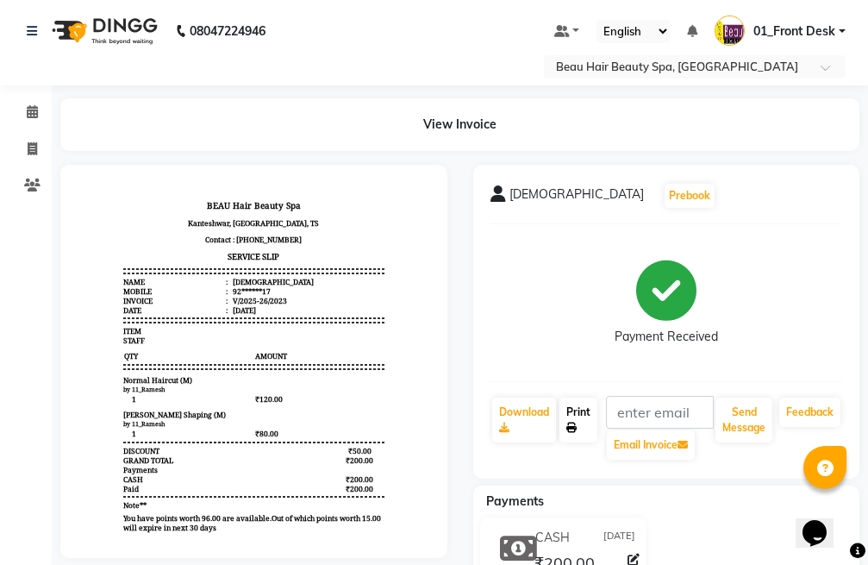
click at [579, 417] on link "Print" at bounding box center [579, 419] width 38 height 45
click at [30, 147] on icon at bounding box center [32, 148] width 9 height 13
select select "service"
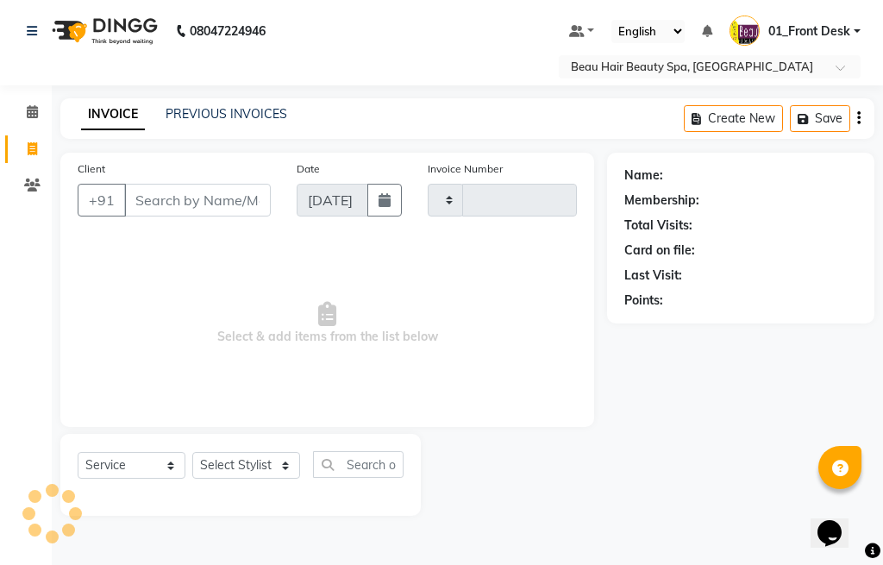
type input "2024"
select select "3470"
click at [225, 199] on input "Client" at bounding box center [197, 200] width 147 height 33
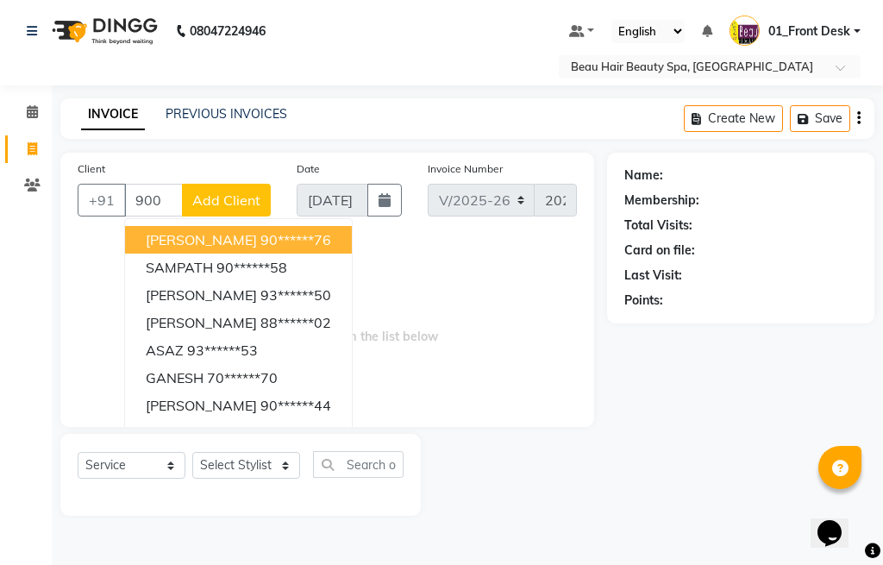
click at [328, 232] on button "[PERSON_NAME] 90******76" at bounding box center [238, 240] width 227 height 28
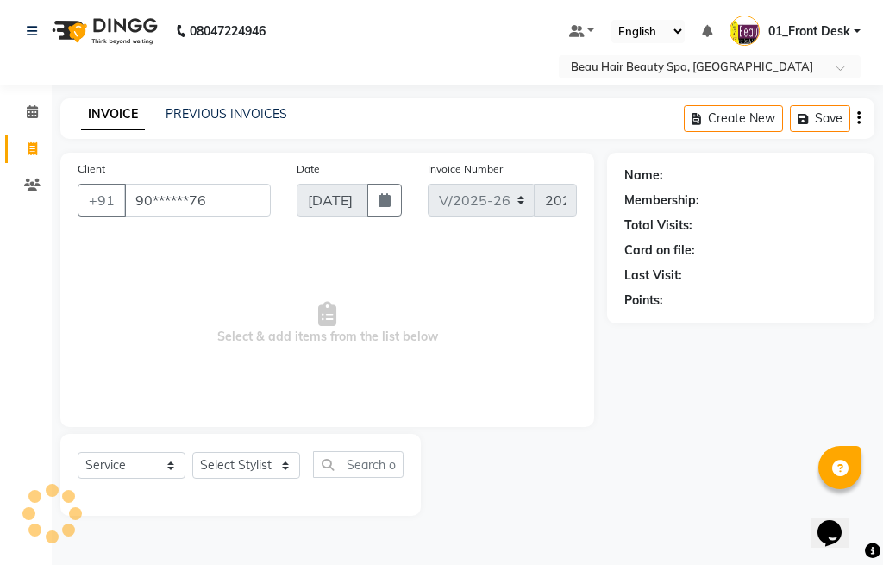
type input "90******76"
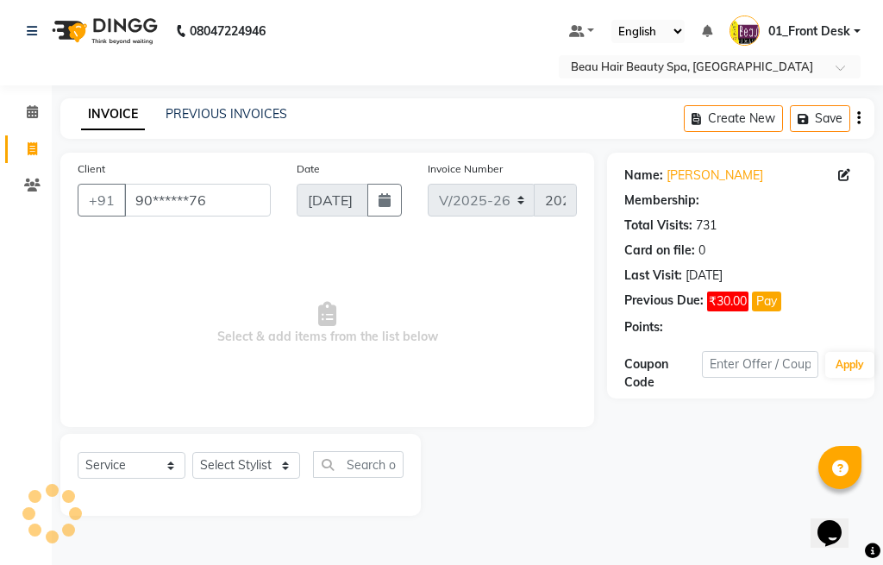
select select "1: Object"
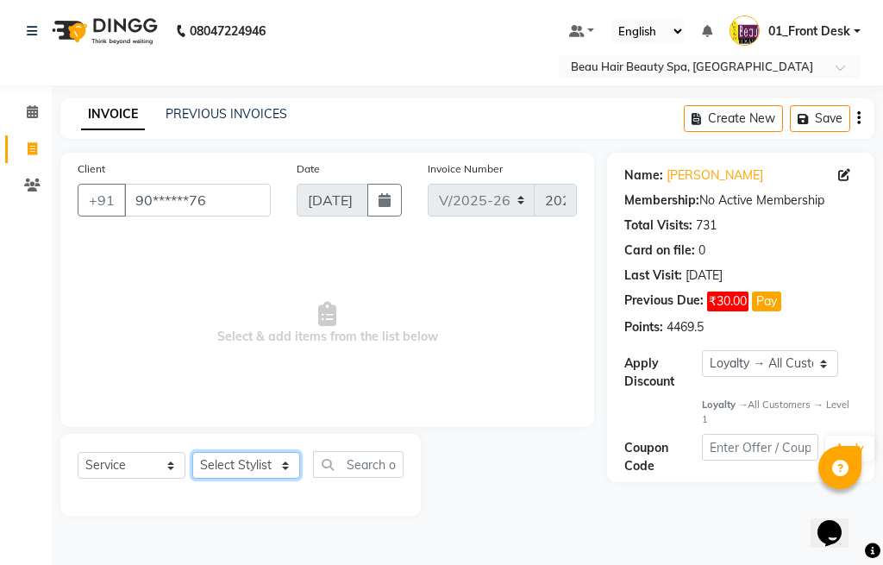
click at [242, 467] on select "Select Stylist 01_Front Desk 04_Lavanya 07_Manjushree 11_Ramesh 15_Adrish 26_Sr…" at bounding box center [246, 465] width 108 height 27
select select "70845"
click at [192, 452] on select "Select Stylist 01_Front Desk 04_Lavanya 07_Manjushree 11_Ramesh 15_Adrish 26_Sr…" at bounding box center [246, 465] width 108 height 27
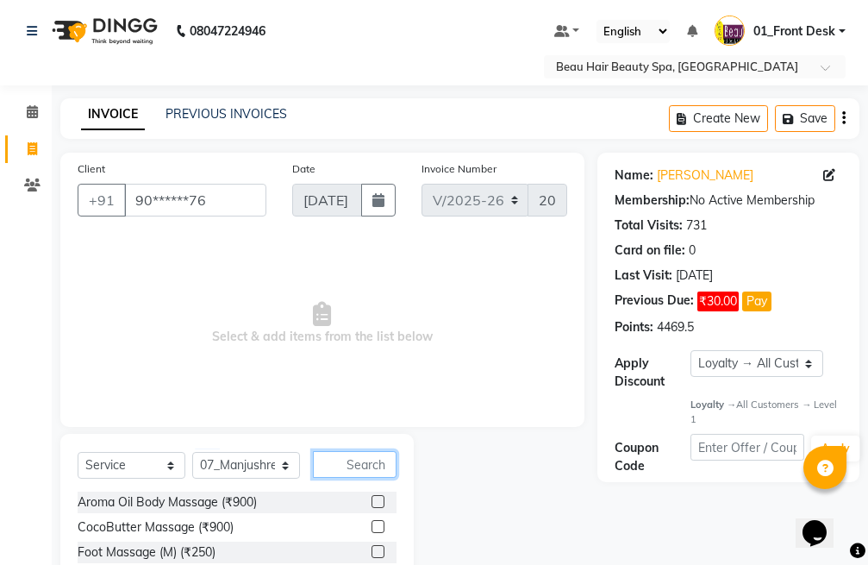
click at [370, 466] on input "text" at bounding box center [355, 464] width 84 height 27
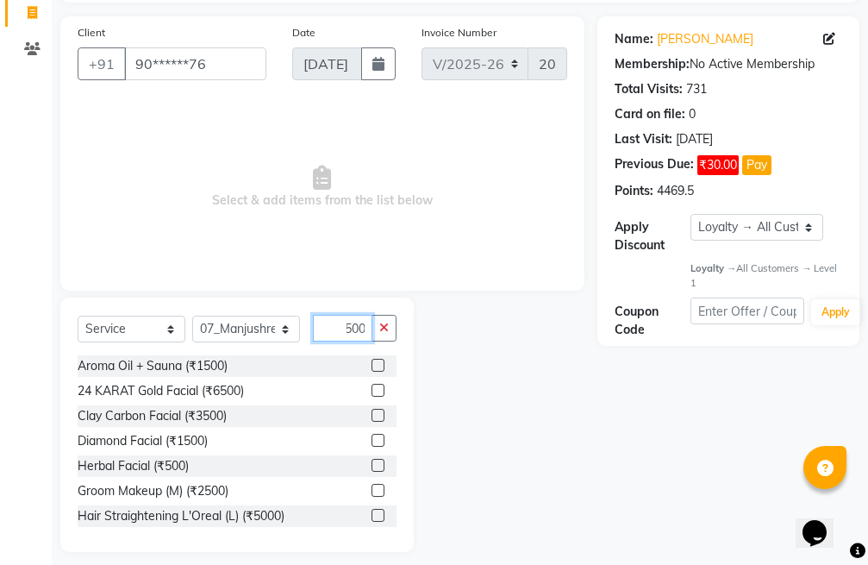
scroll to position [149, 0]
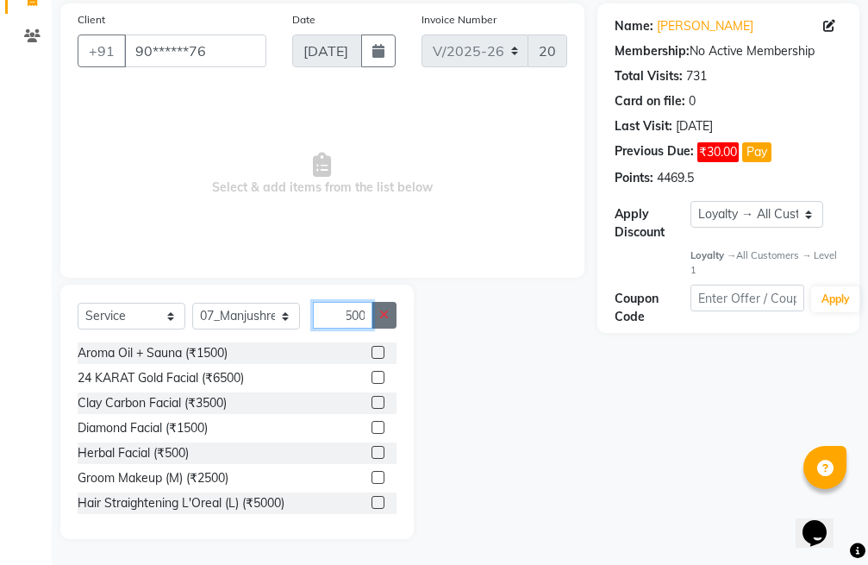
type input "500"
click at [387, 316] on icon "button" at bounding box center [383, 315] width 9 height 12
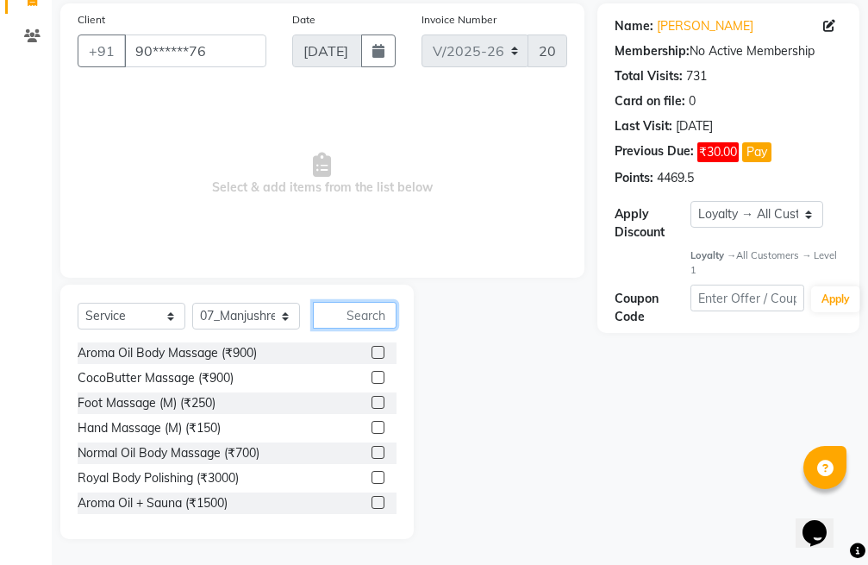
type input "8"
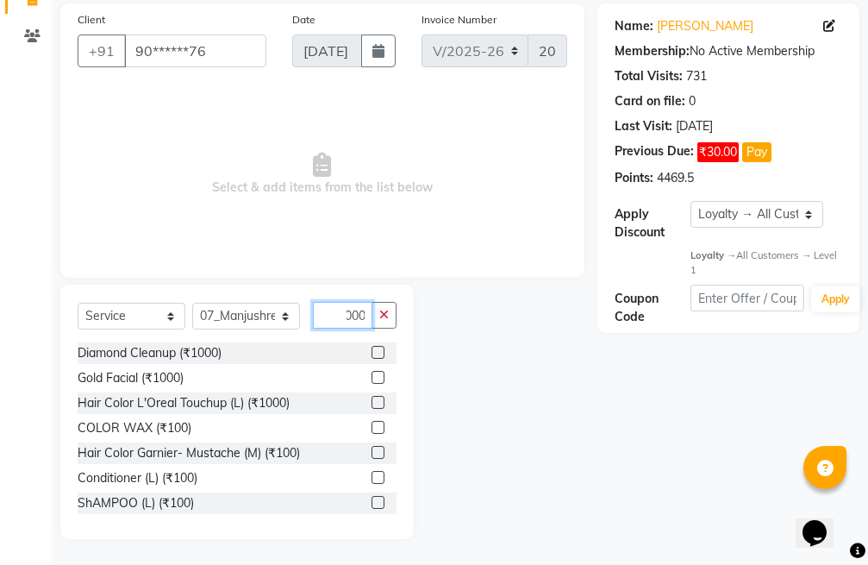
scroll to position [127, 0]
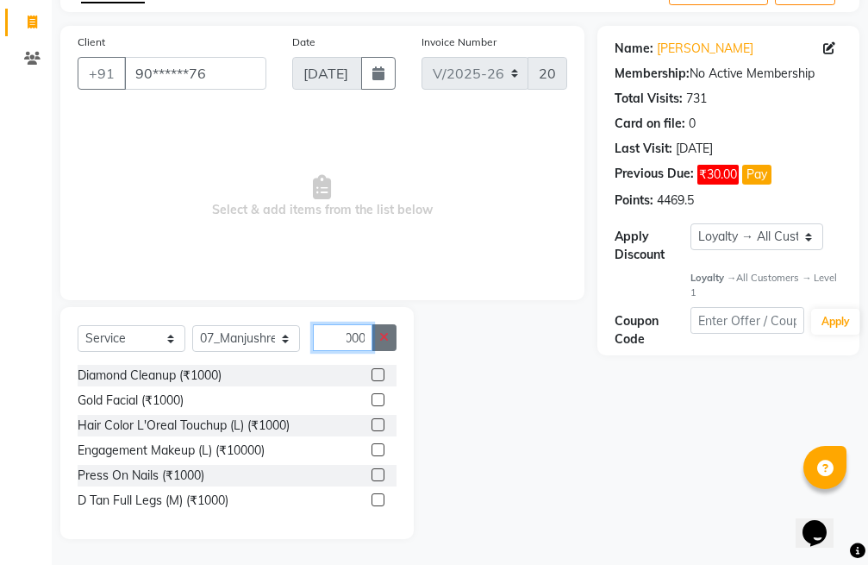
type input "1000"
click at [391, 334] on button "button" at bounding box center [384, 337] width 25 height 27
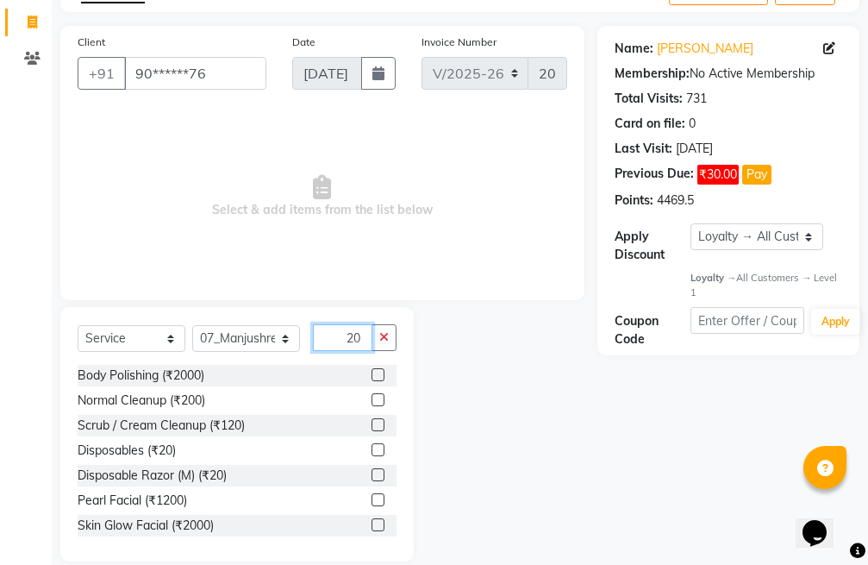
type input "2"
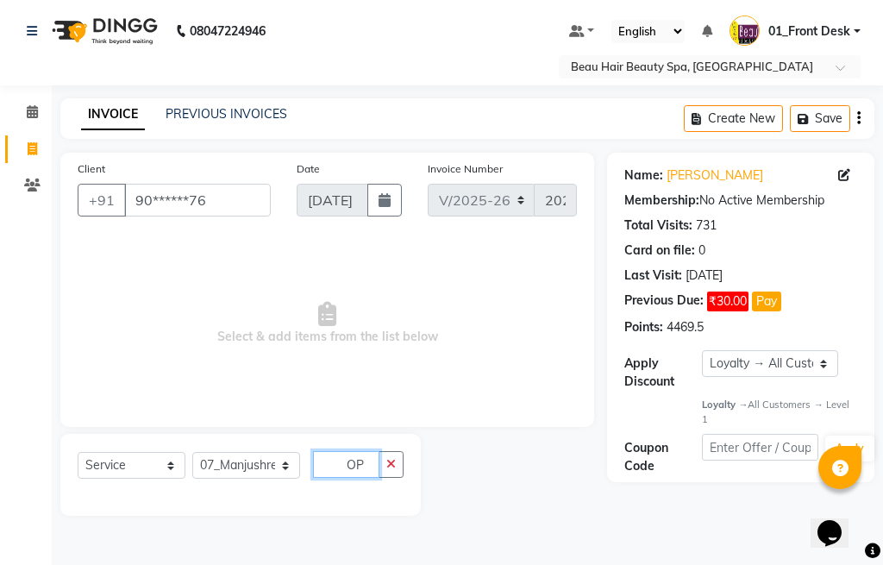
type input "O"
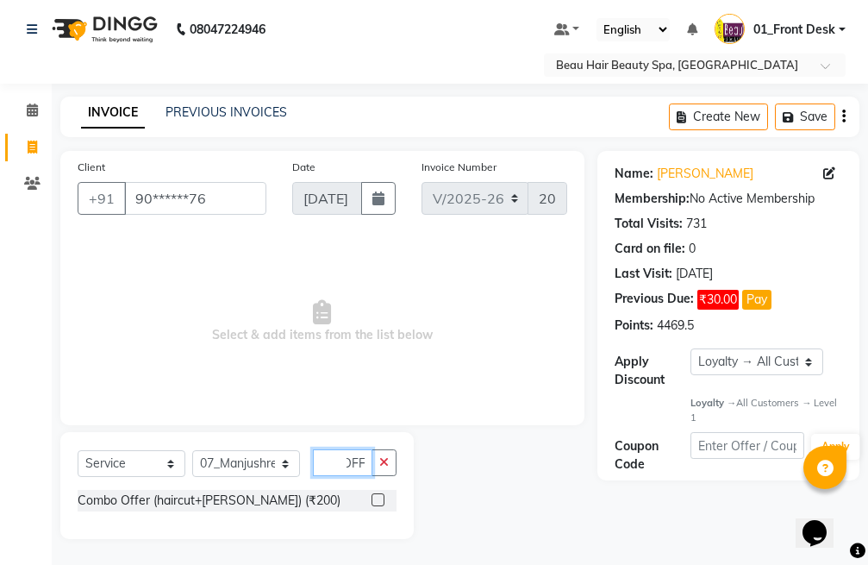
scroll to position [2, 0]
type input "OFF"
click at [386, 465] on icon "button" at bounding box center [383, 462] width 9 height 12
